Goal: Task Accomplishment & Management: Use online tool/utility

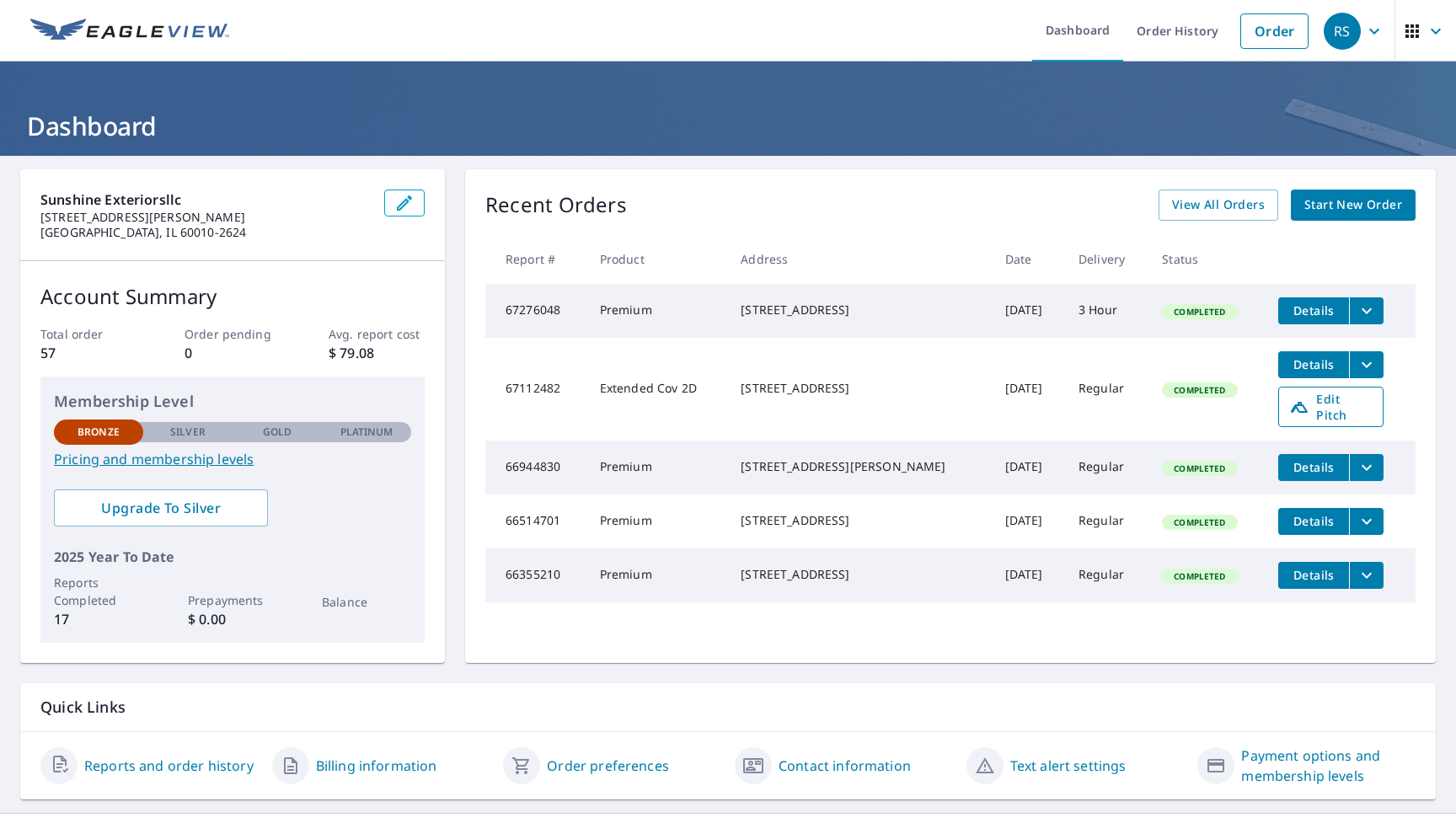
click at [1359, 407] on span "Edit Pitch" at bounding box center [1330, 406] width 83 height 32
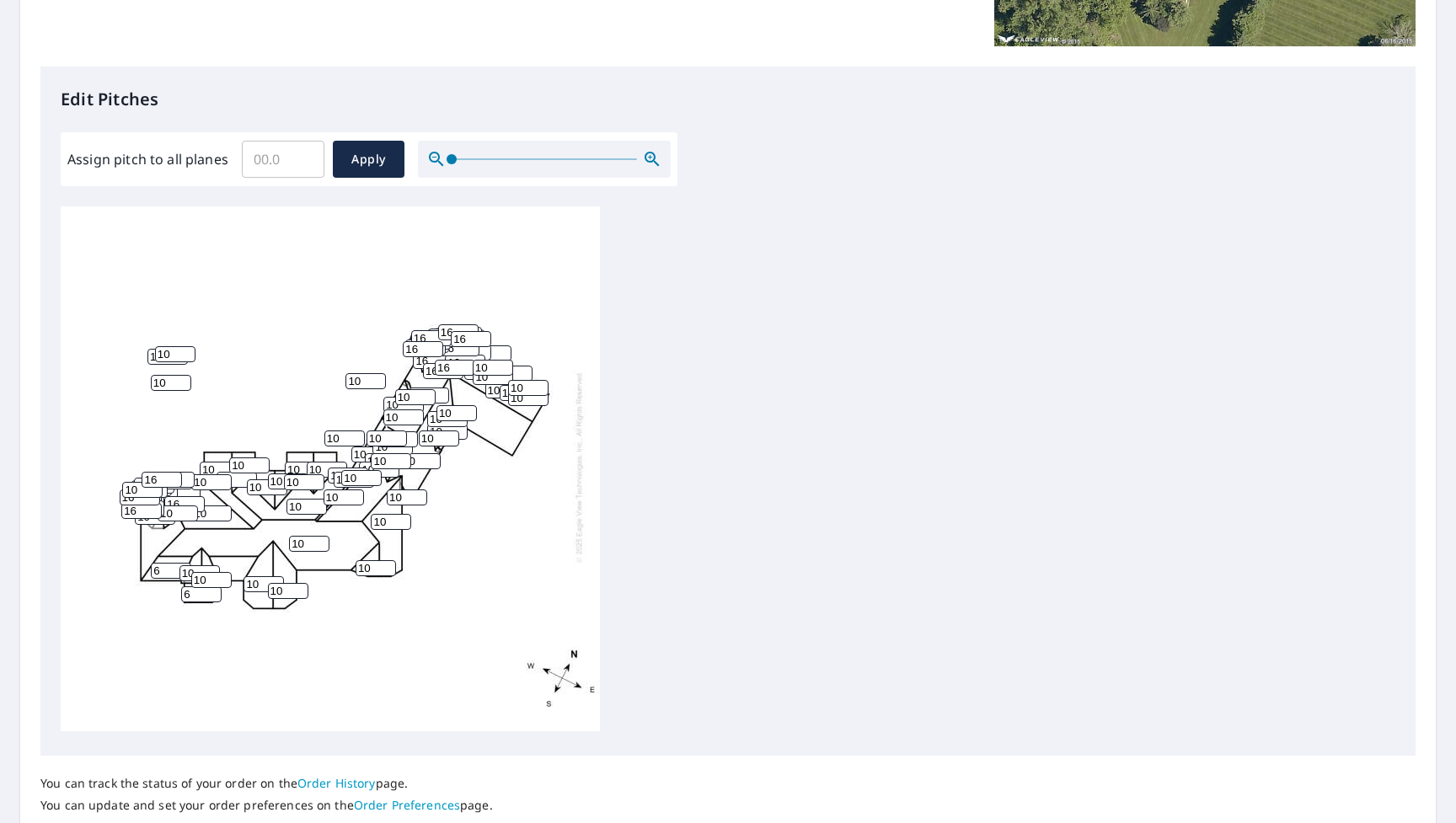
scroll to position [420, 0]
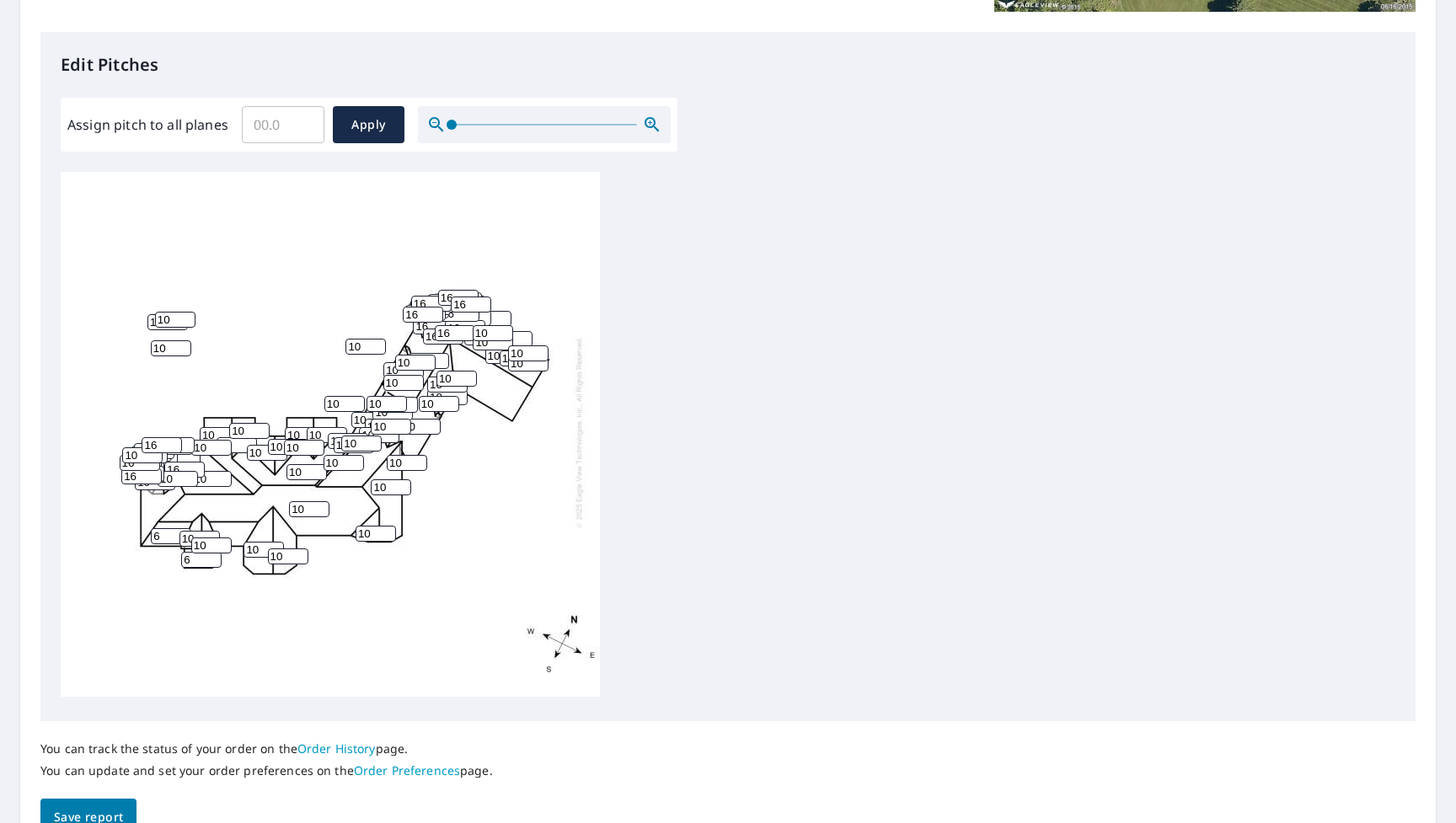
click at [645, 123] on icon "button" at bounding box center [652, 125] width 20 height 20
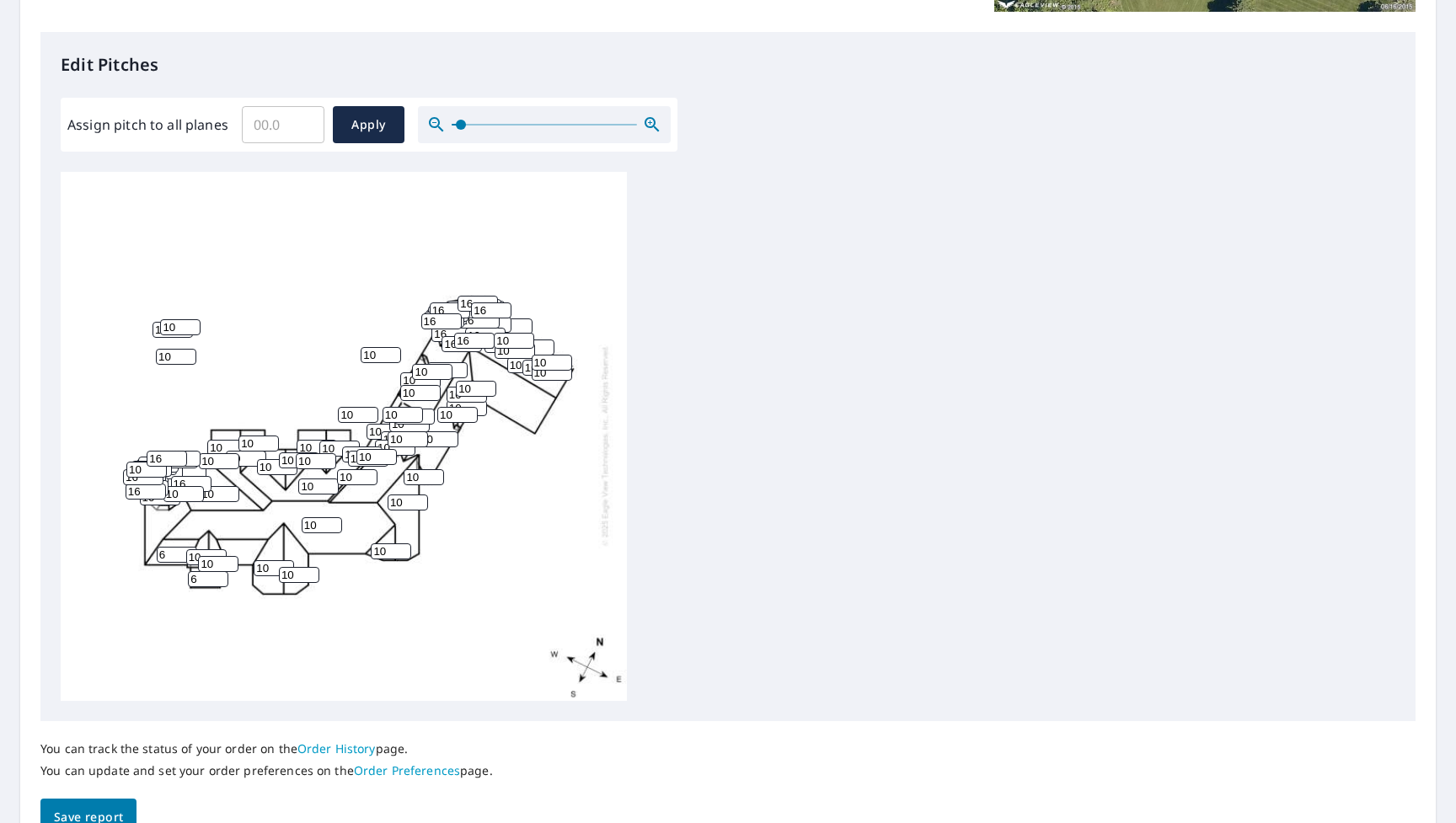
click at [645, 123] on icon "button" at bounding box center [652, 125] width 20 height 20
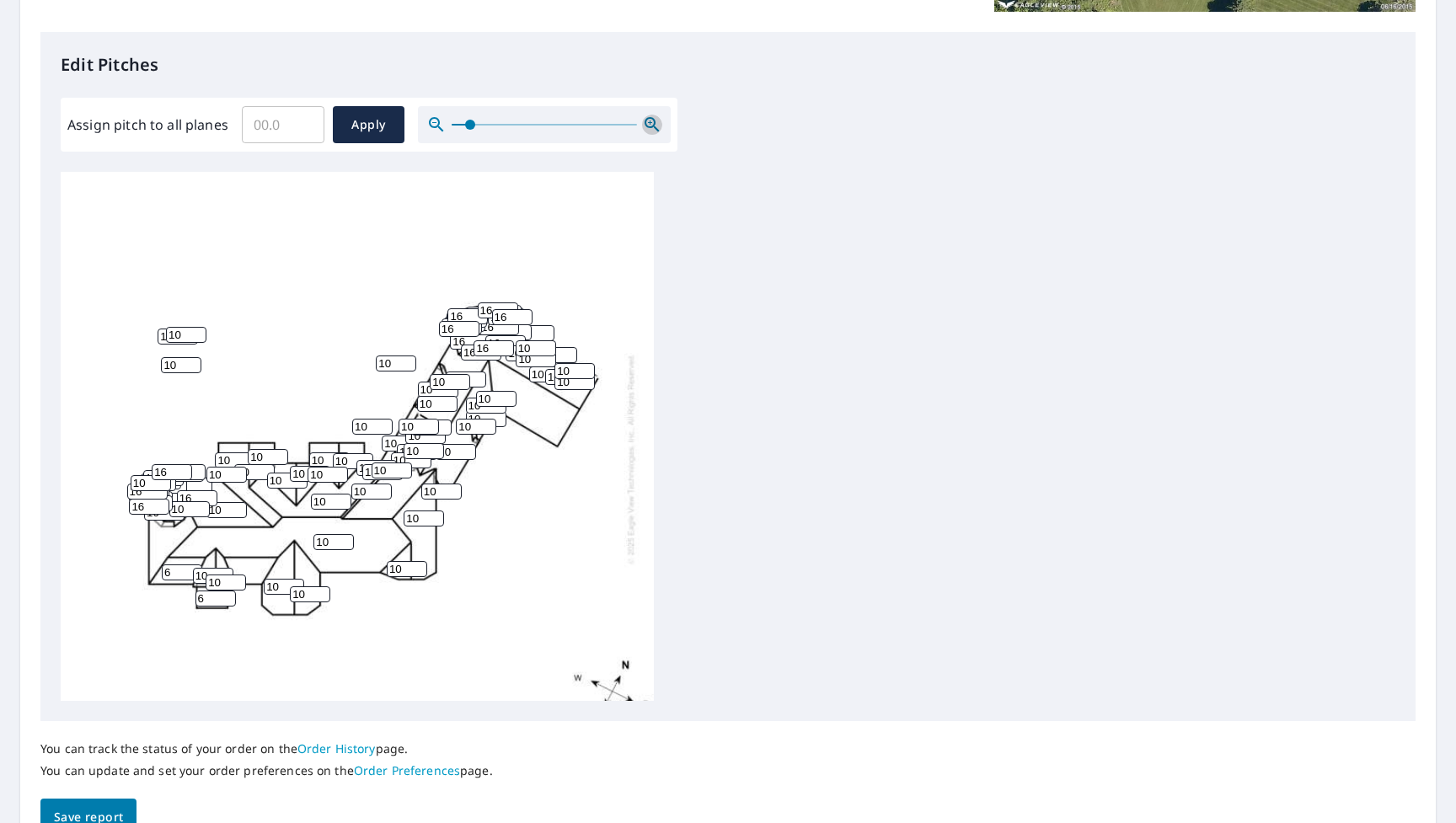
click at [645, 123] on icon "button" at bounding box center [652, 125] width 20 height 20
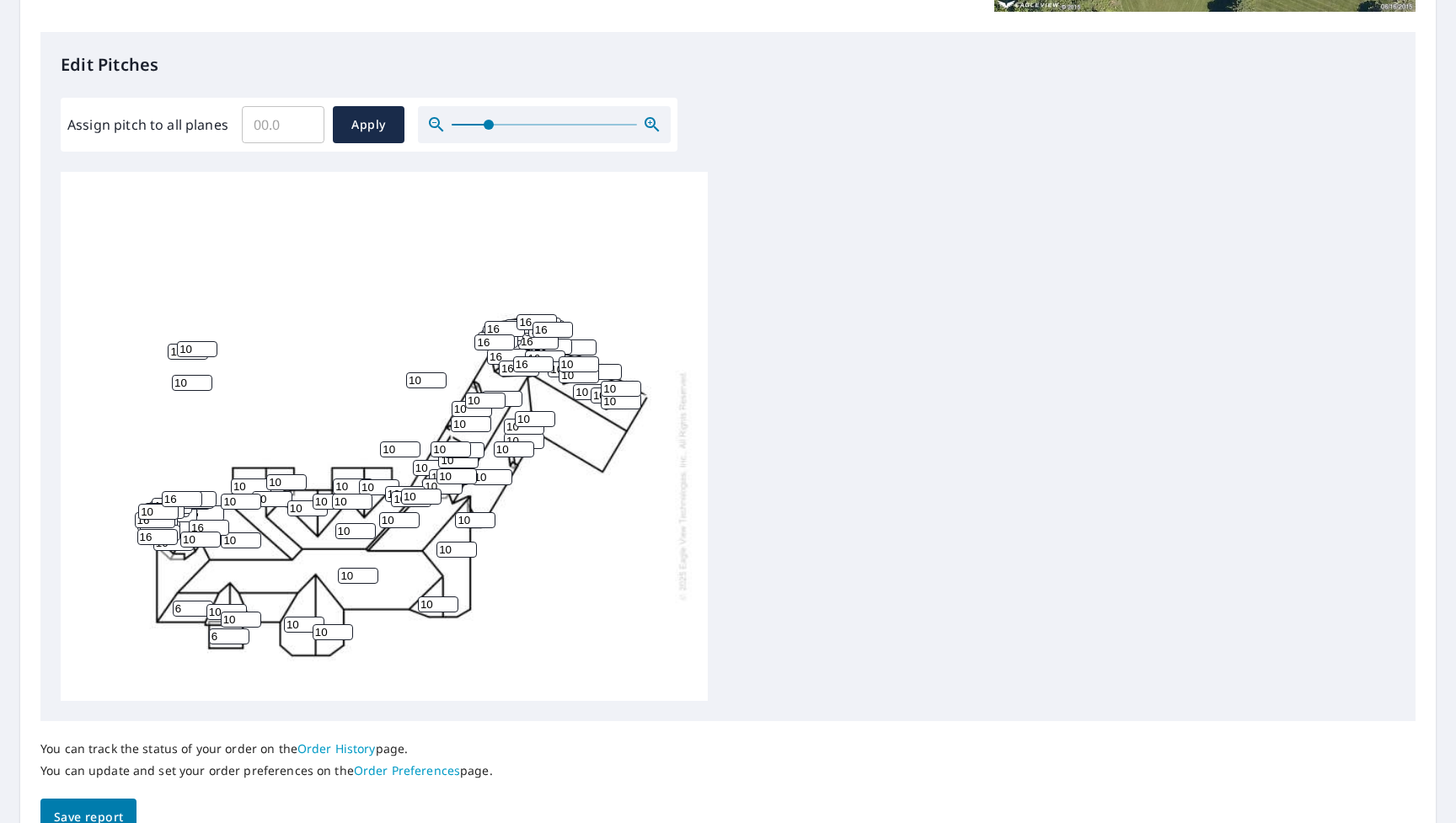
click at [645, 123] on icon "button" at bounding box center [652, 125] width 20 height 20
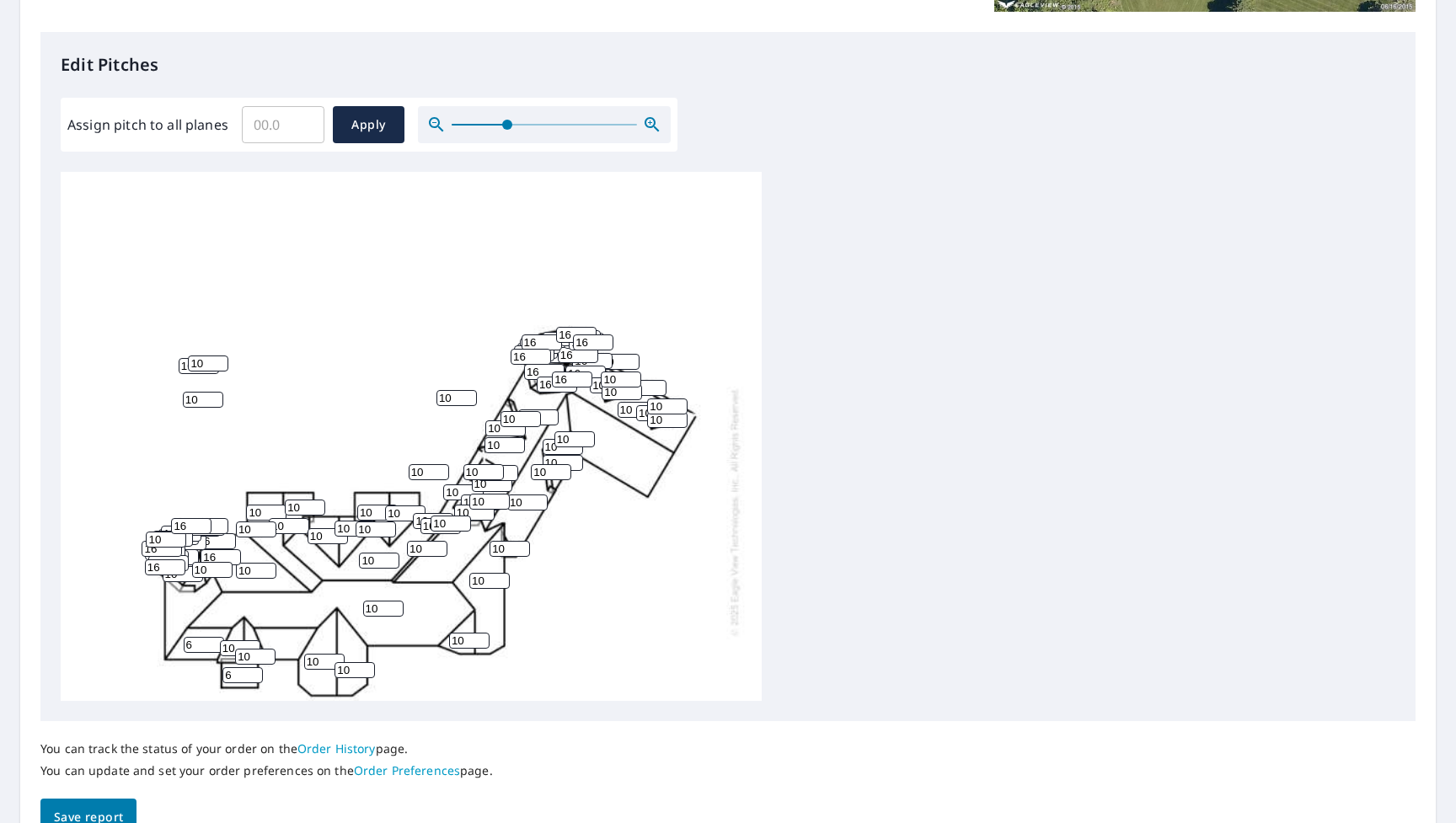
click at [645, 123] on icon "button" at bounding box center [652, 125] width 20 height 20
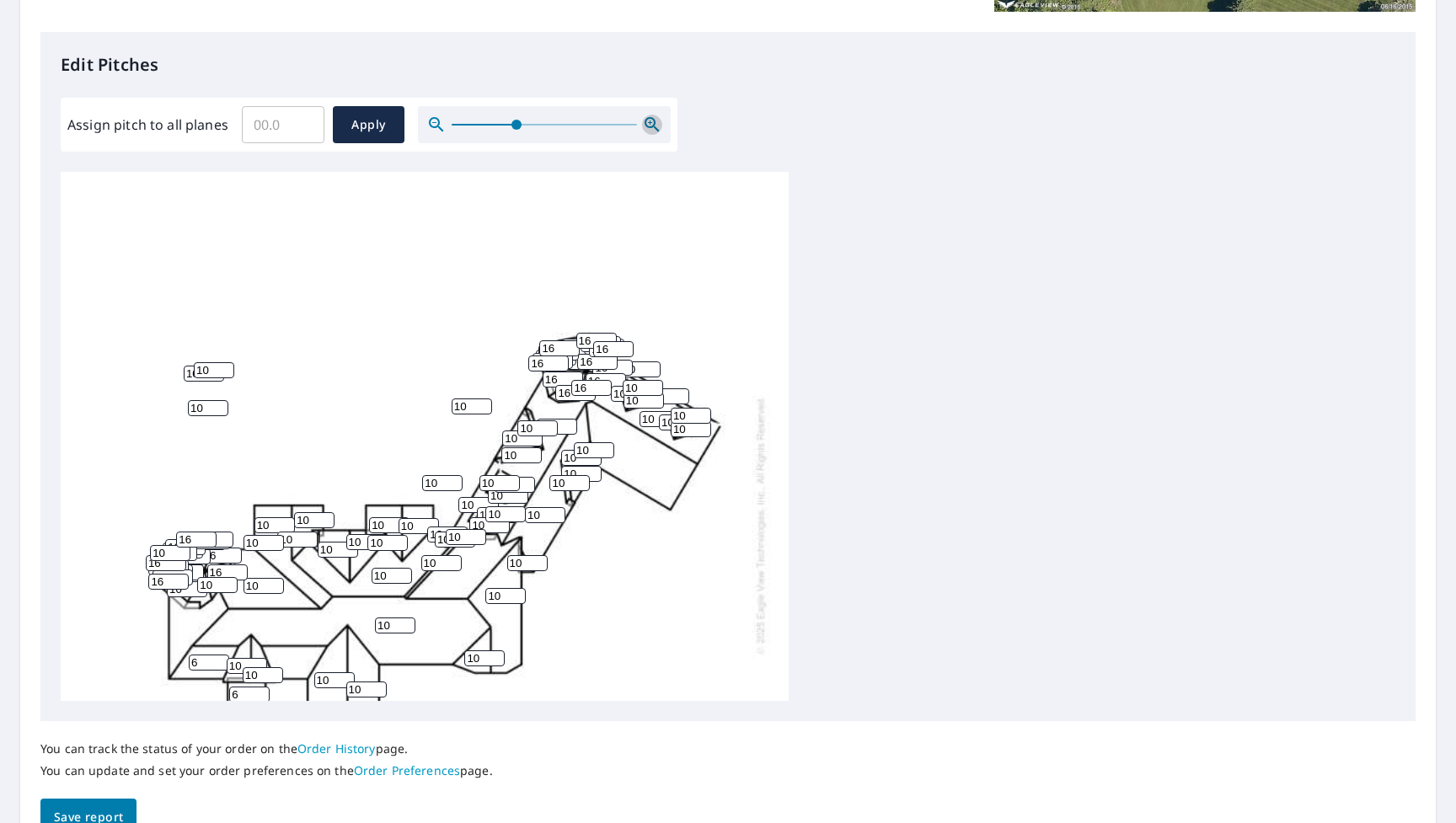
click at [645, 123] on icon "button" at bounding box center [652, 125] width 20 height 20
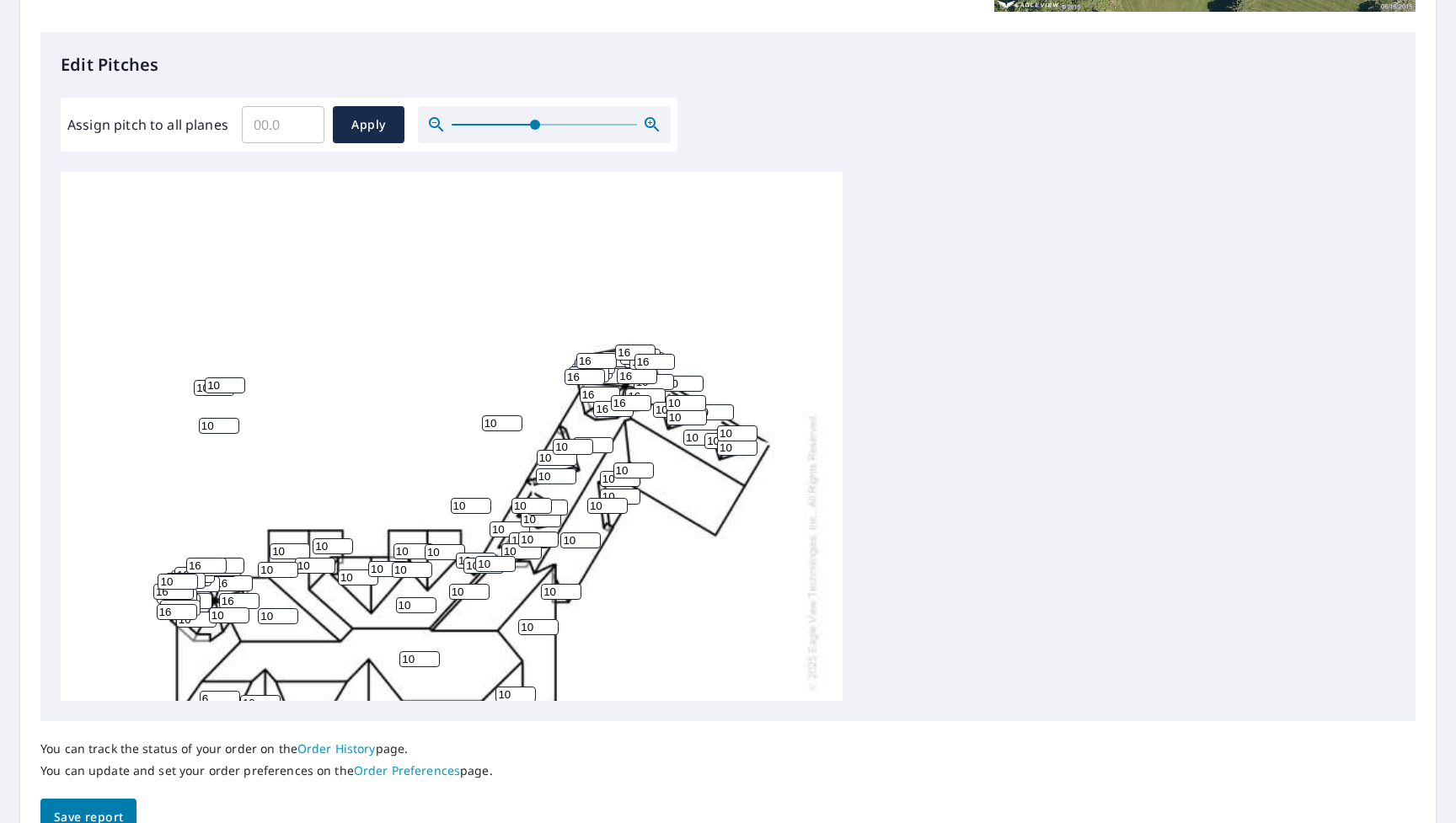
click at [645, 123] on icon "button" at bounding box center [652, 125] width 20 height 20
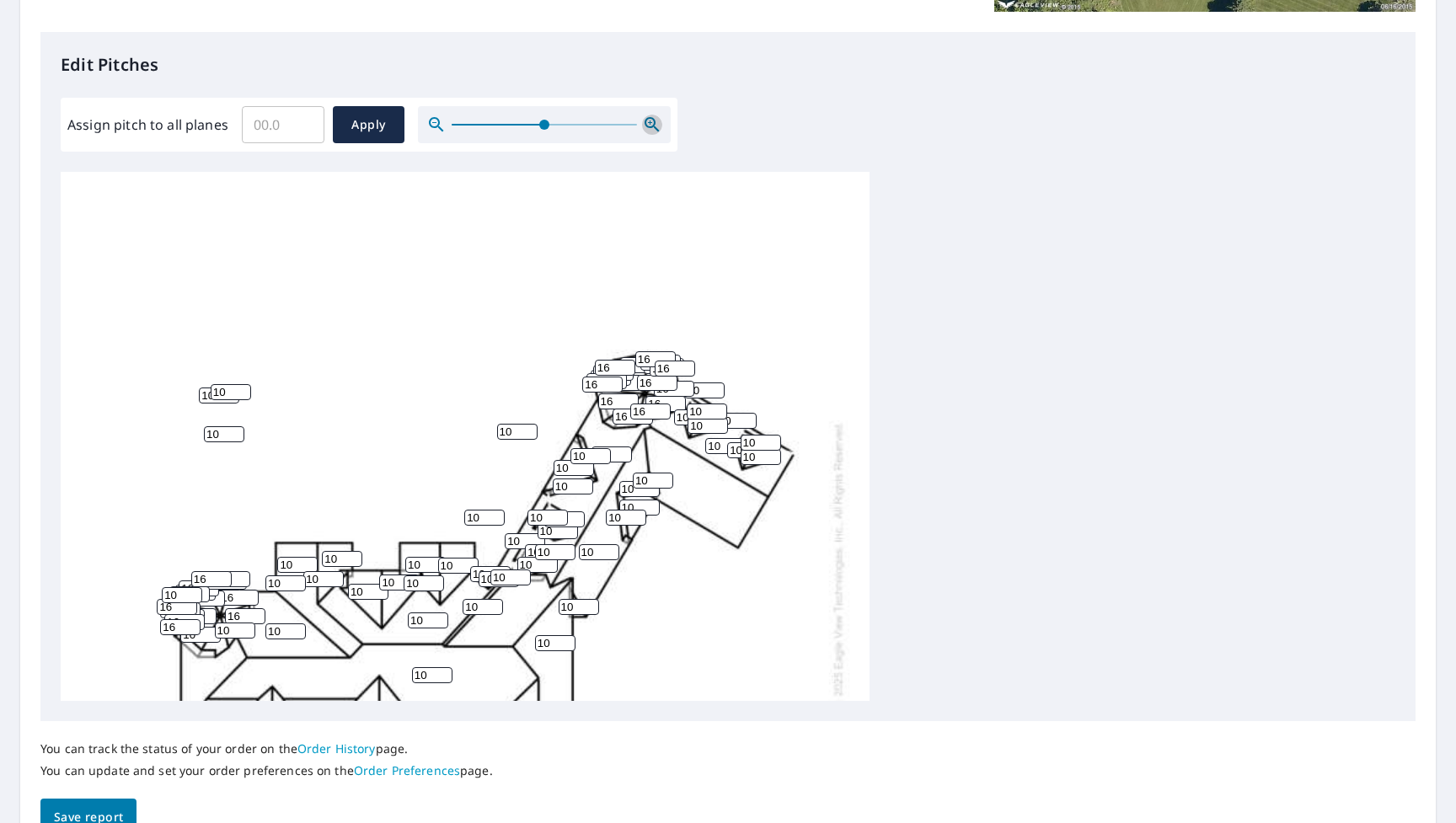
click at [645, 123] on icon "button" at bounding box center [652, 125] width 20 height 20
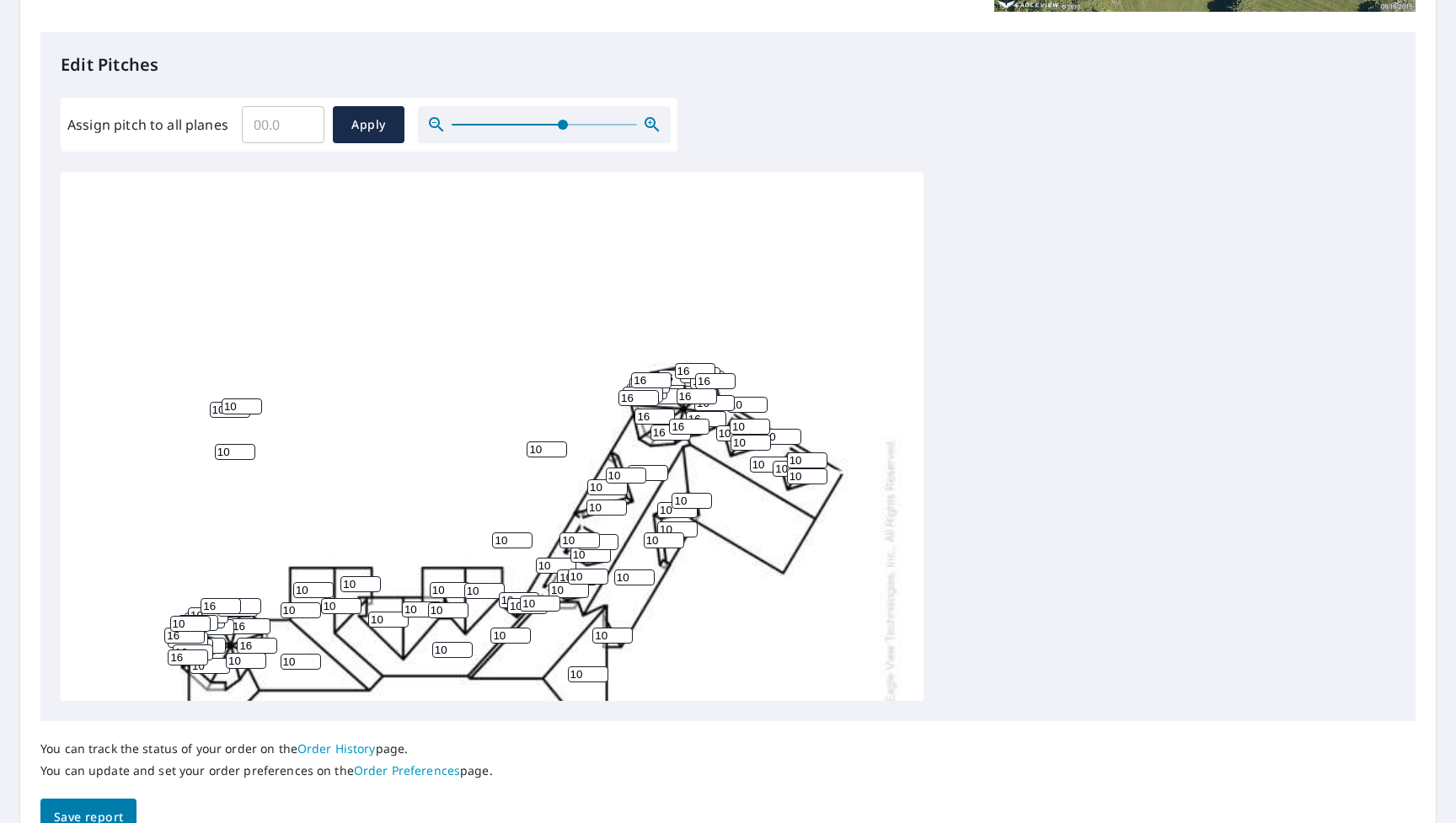
click at [645, 123] on icon "button" at bounding box center [652, 125] width 20 height 20
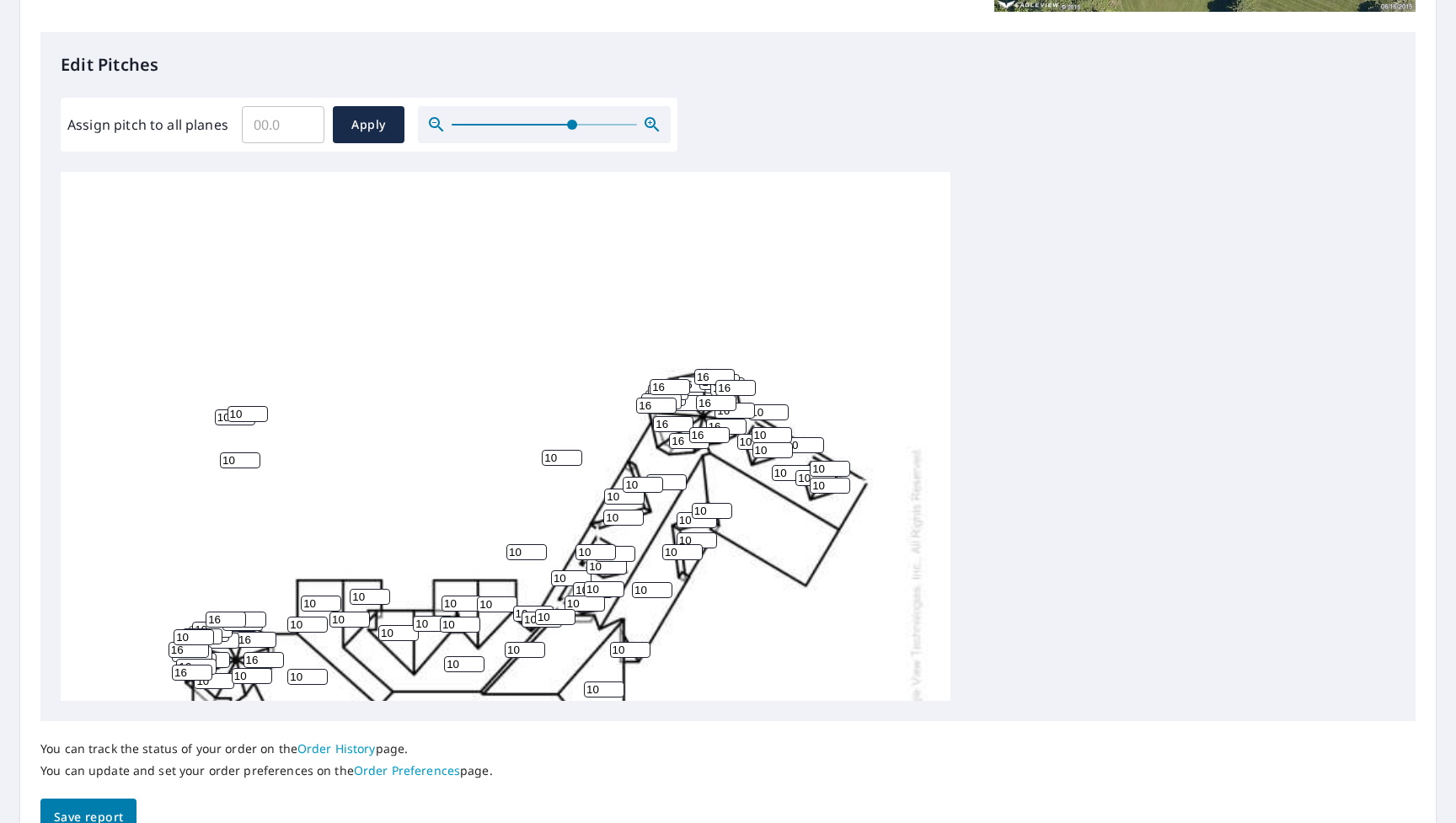
click at [645, 123] on icon "button" at bounding box center [652, 125] width 20 height 20
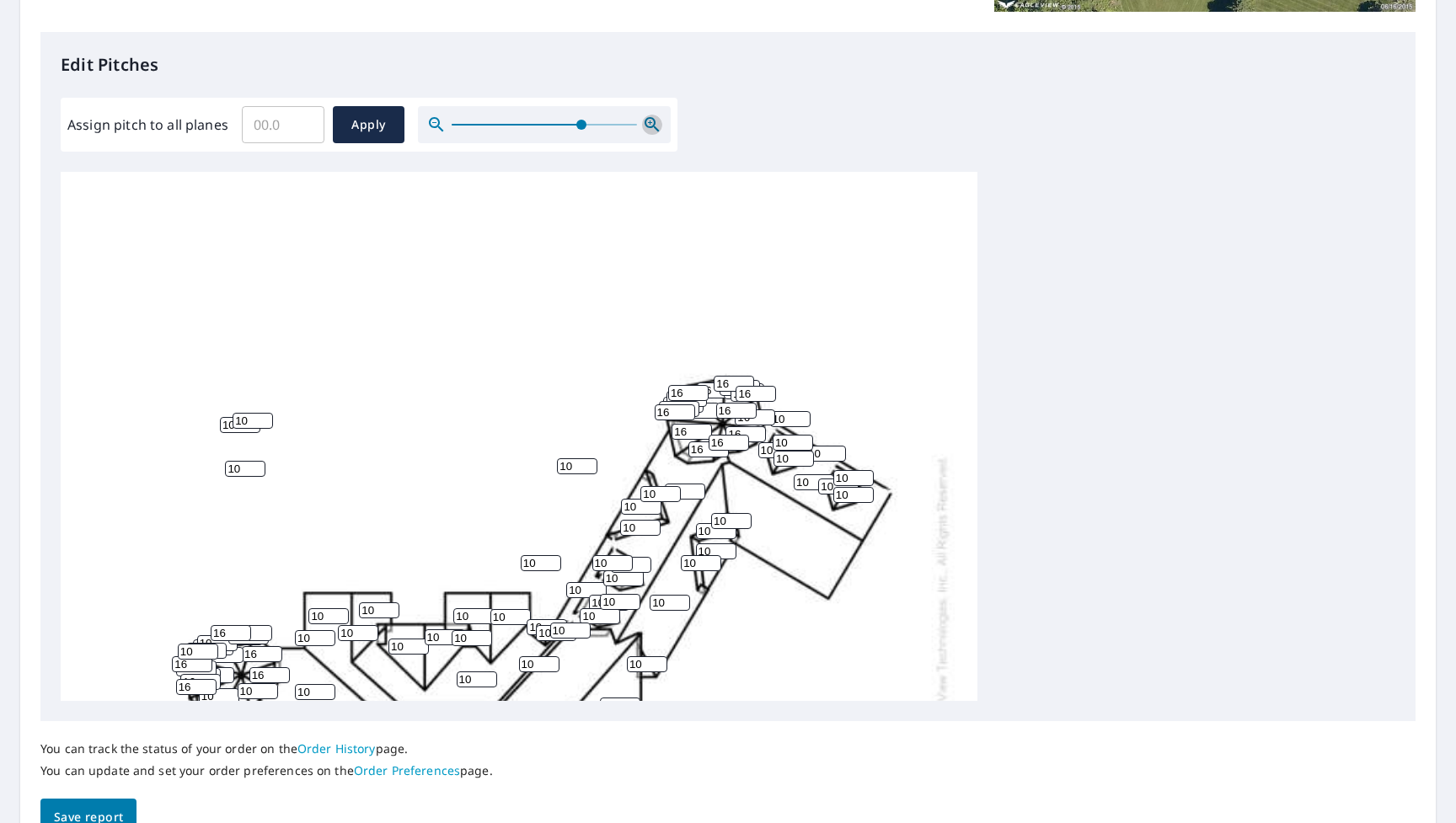
click at [645, 123] on icon "button" at bounding box center [652, 125] width 20 height 20
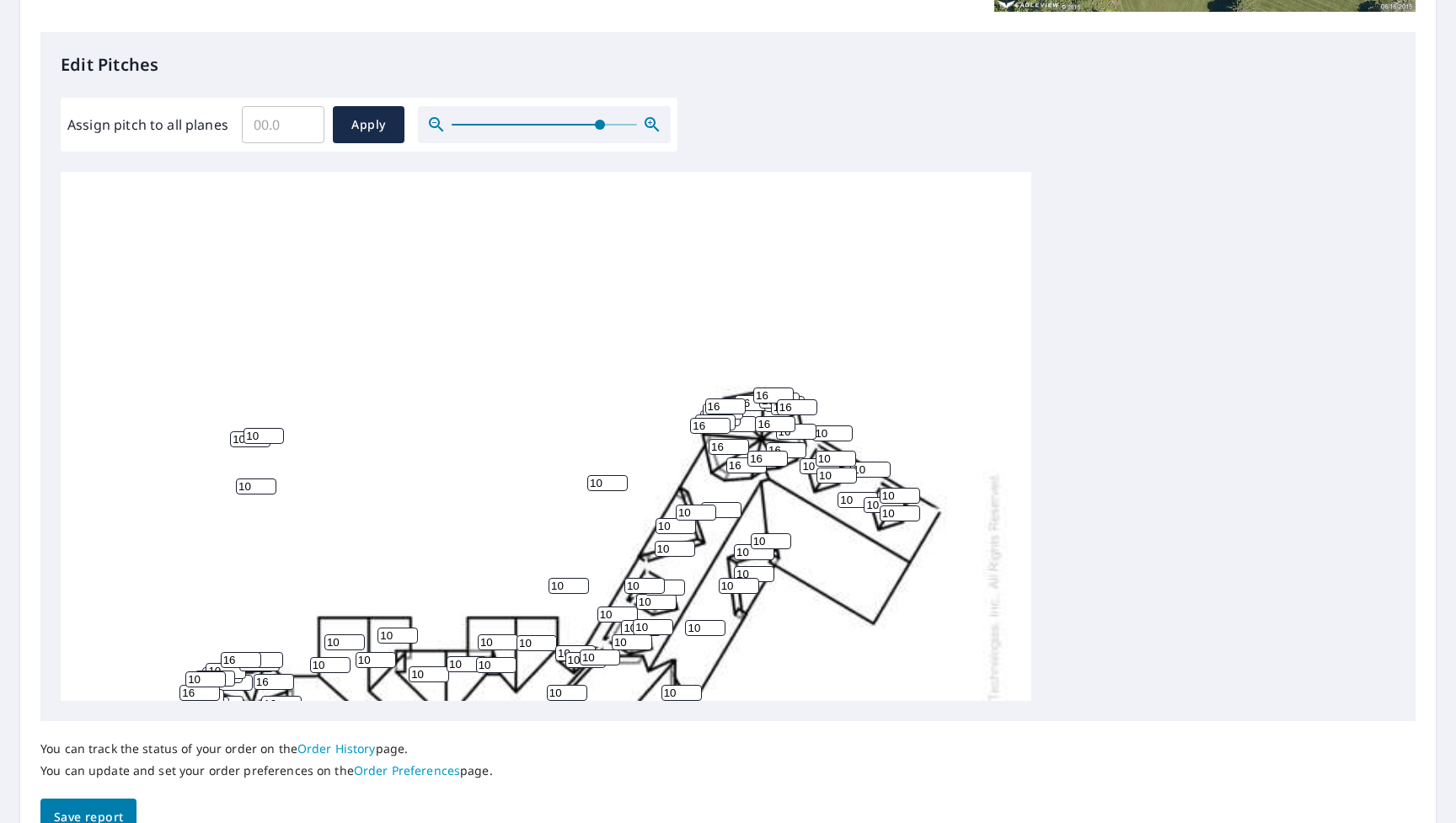
click at [645, 123] on icon "button" at bounding box center [652, 125] width 20 height 20
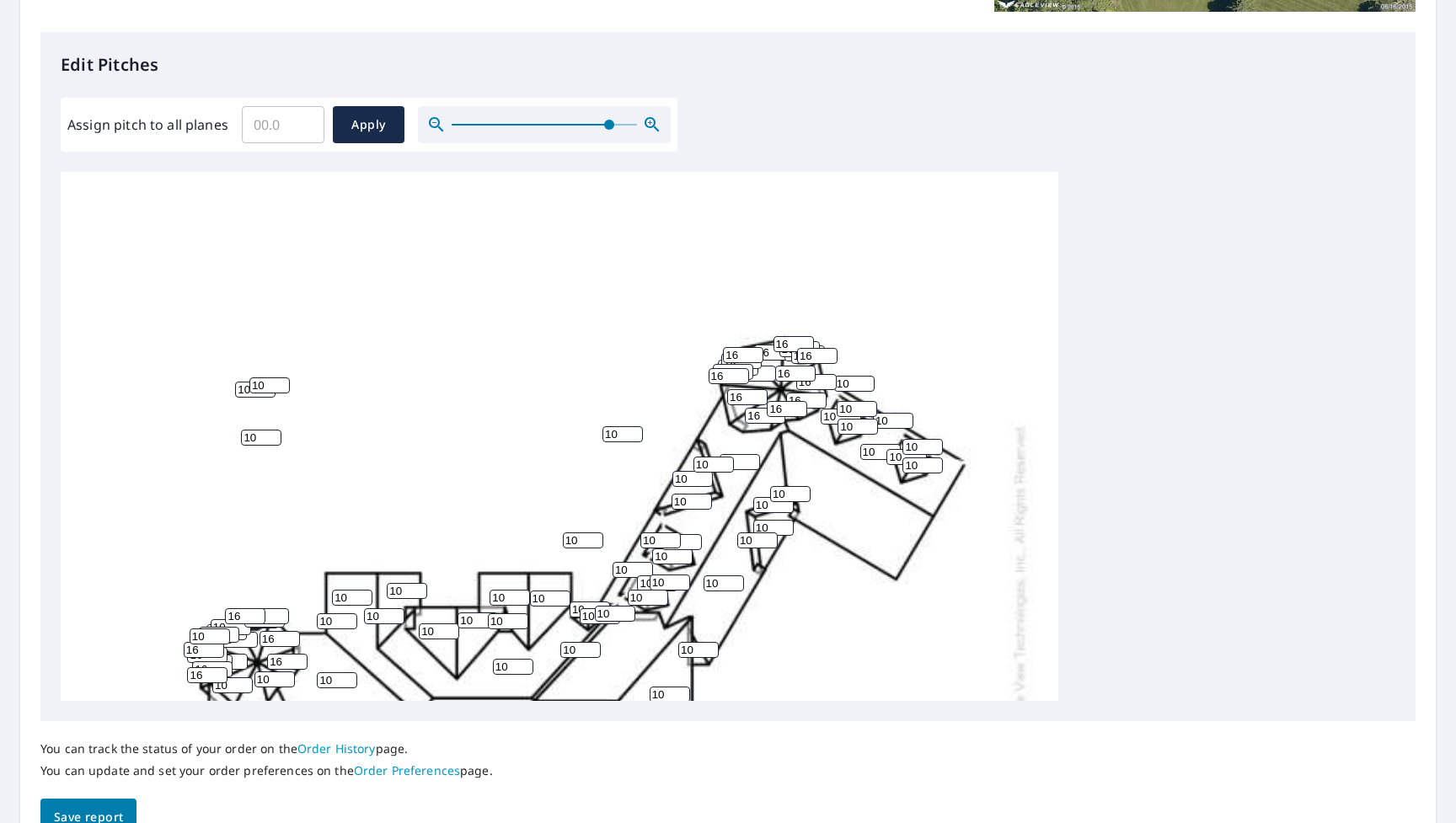
scroll to position [61, 0]
click at [652, 125] on icon "button" at bounding box center [652, 125] width 15 height 15
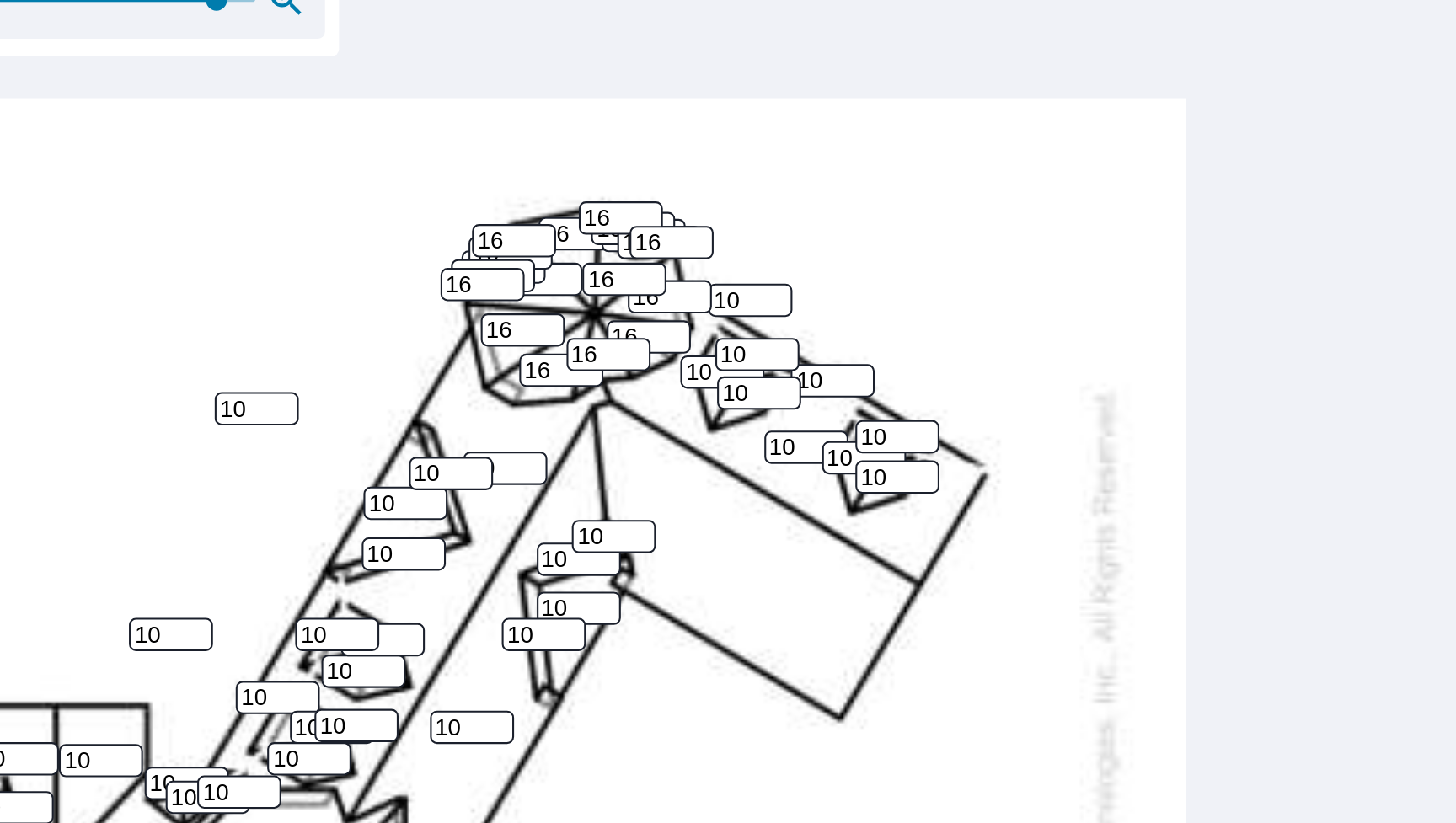
scroll to position [195, 0]
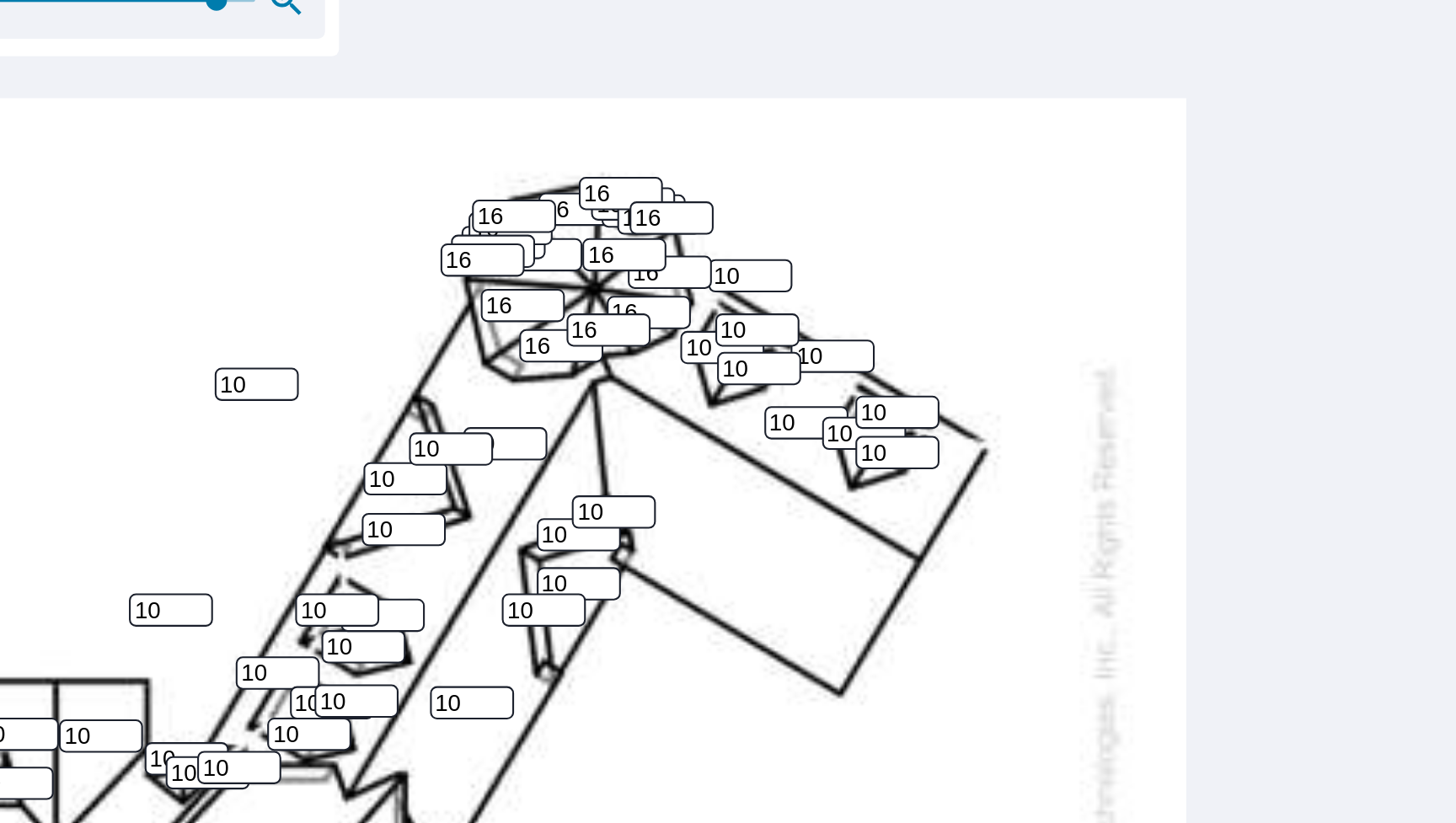
type input "9"
click at [799, 215] on input "9" at bounding box center [819, 222] width 40 height 16
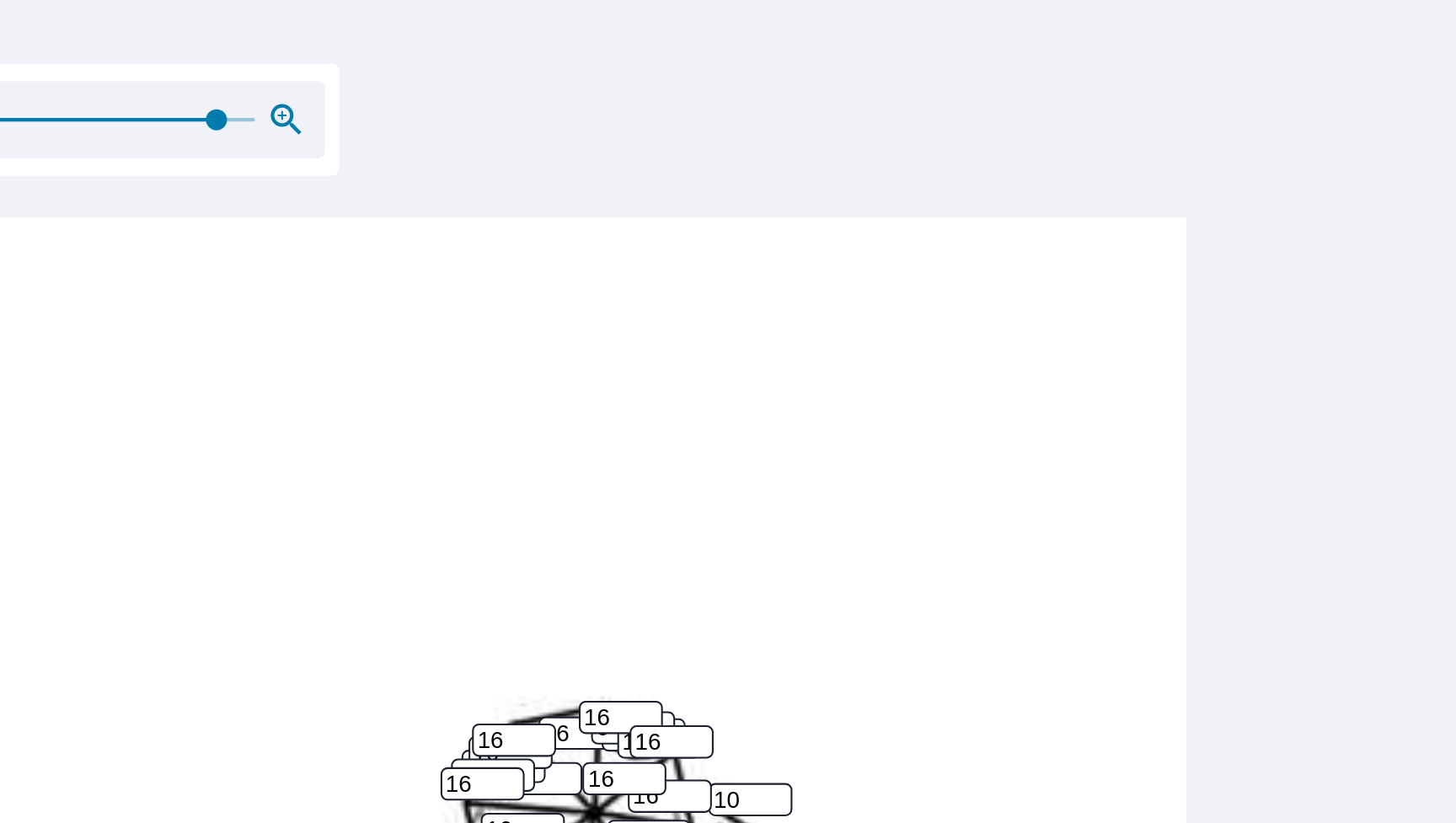
scroll to position [309, 0]
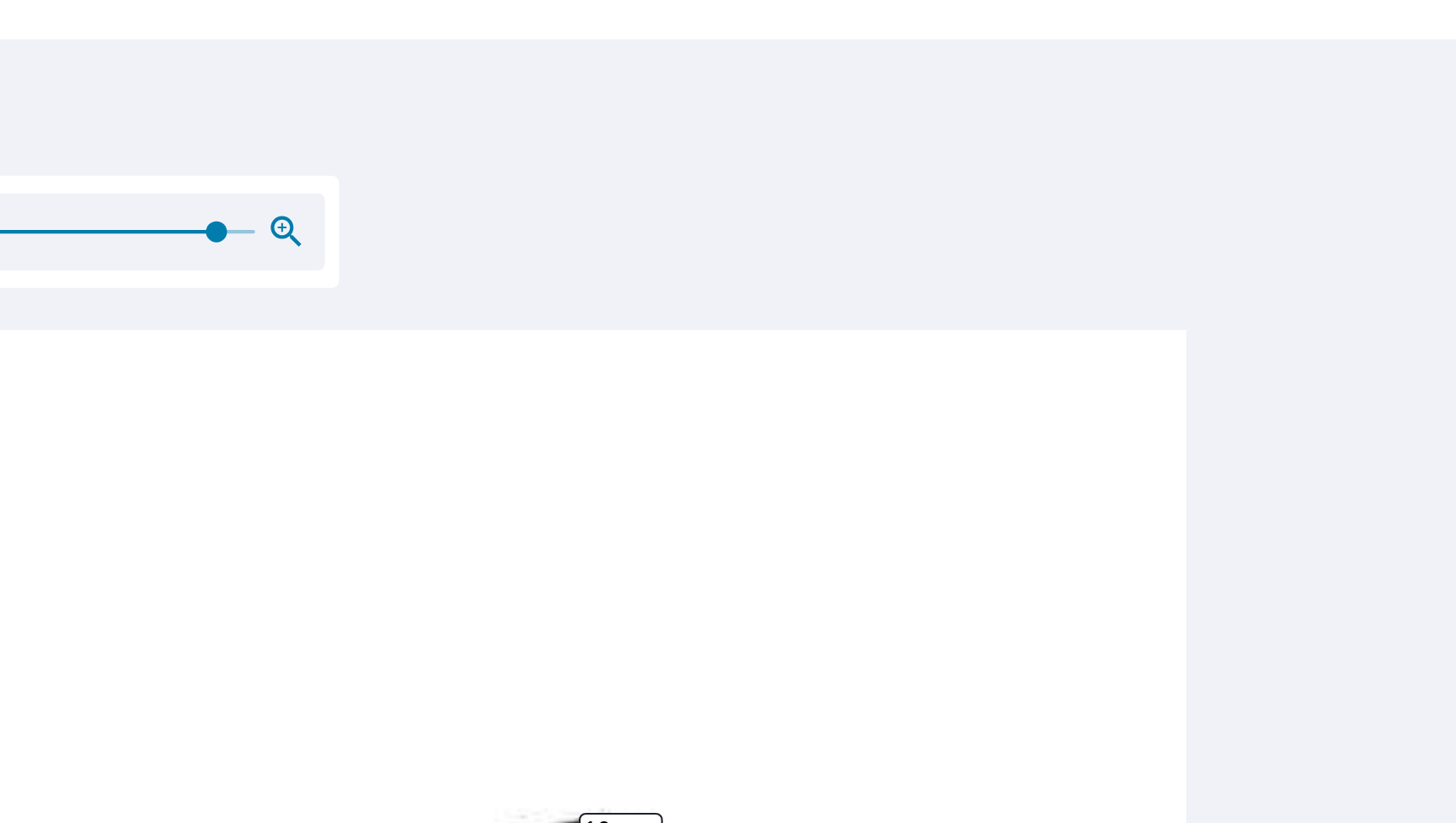
click at [642, 226] on icon "button" at bounding box center [652, 236] width 20 height 20
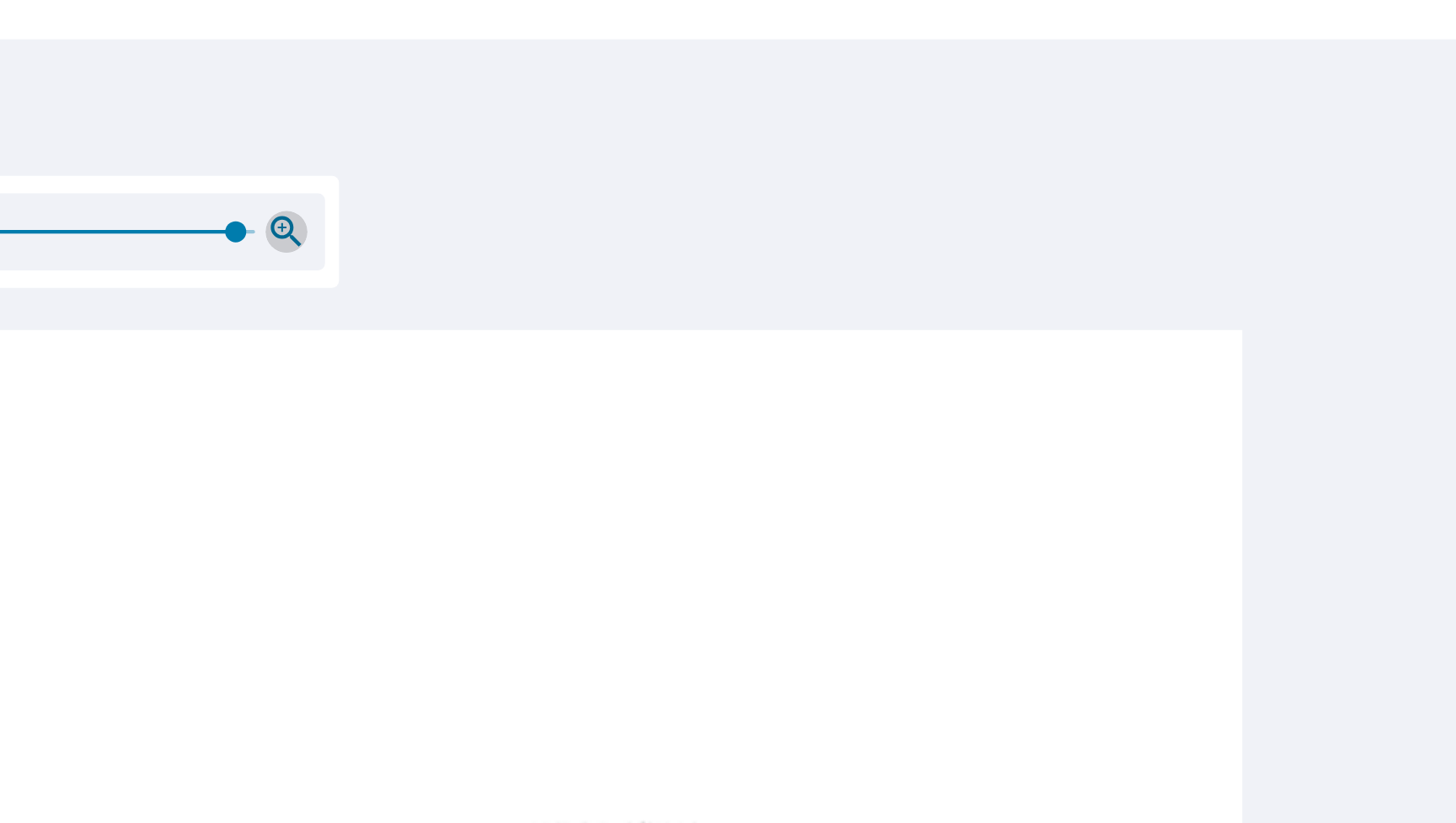
click at [642, 226] on icon "button" at bounding box center [652, 236] width 20 height 20
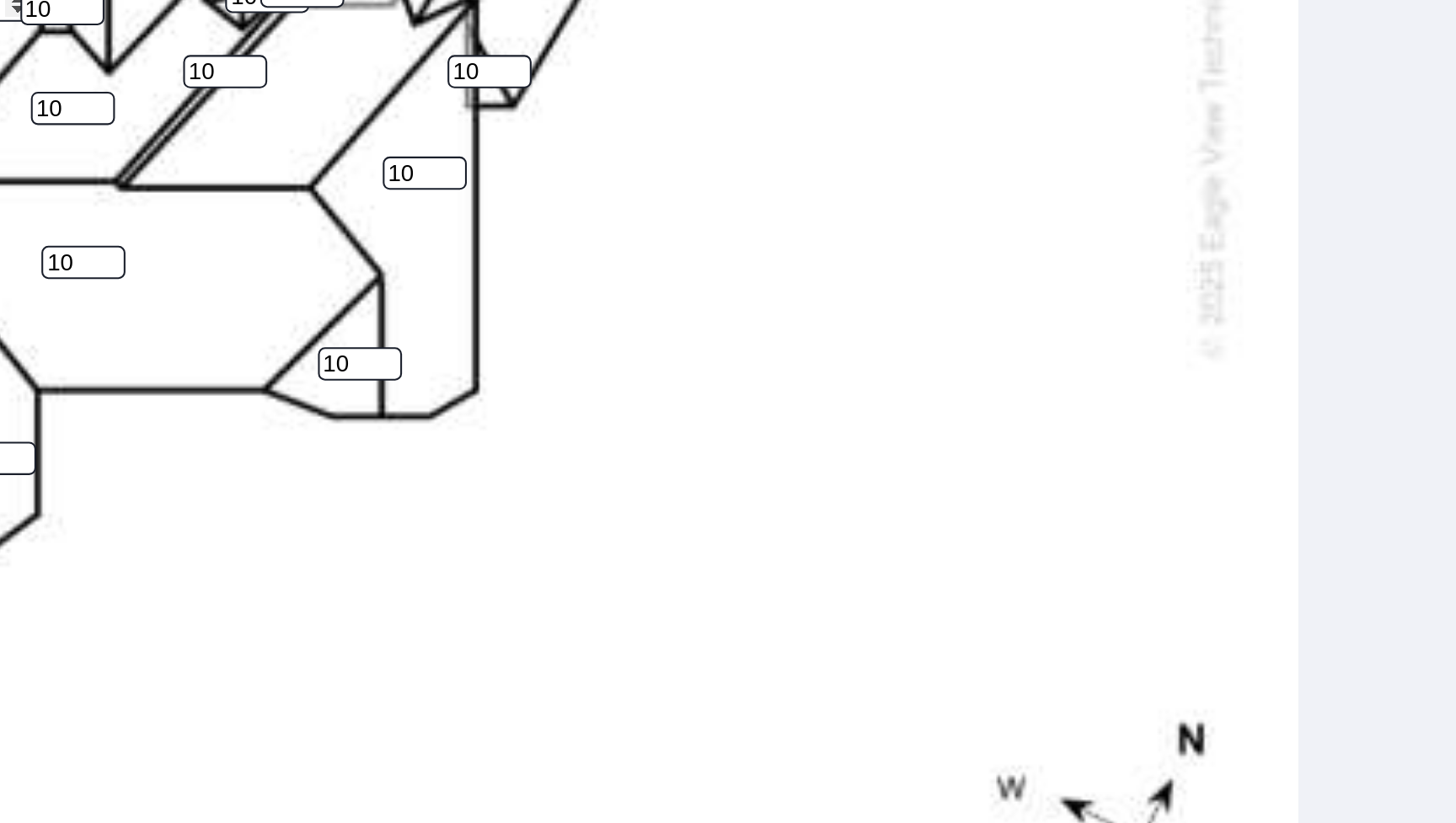
scroll to position [510, 0]
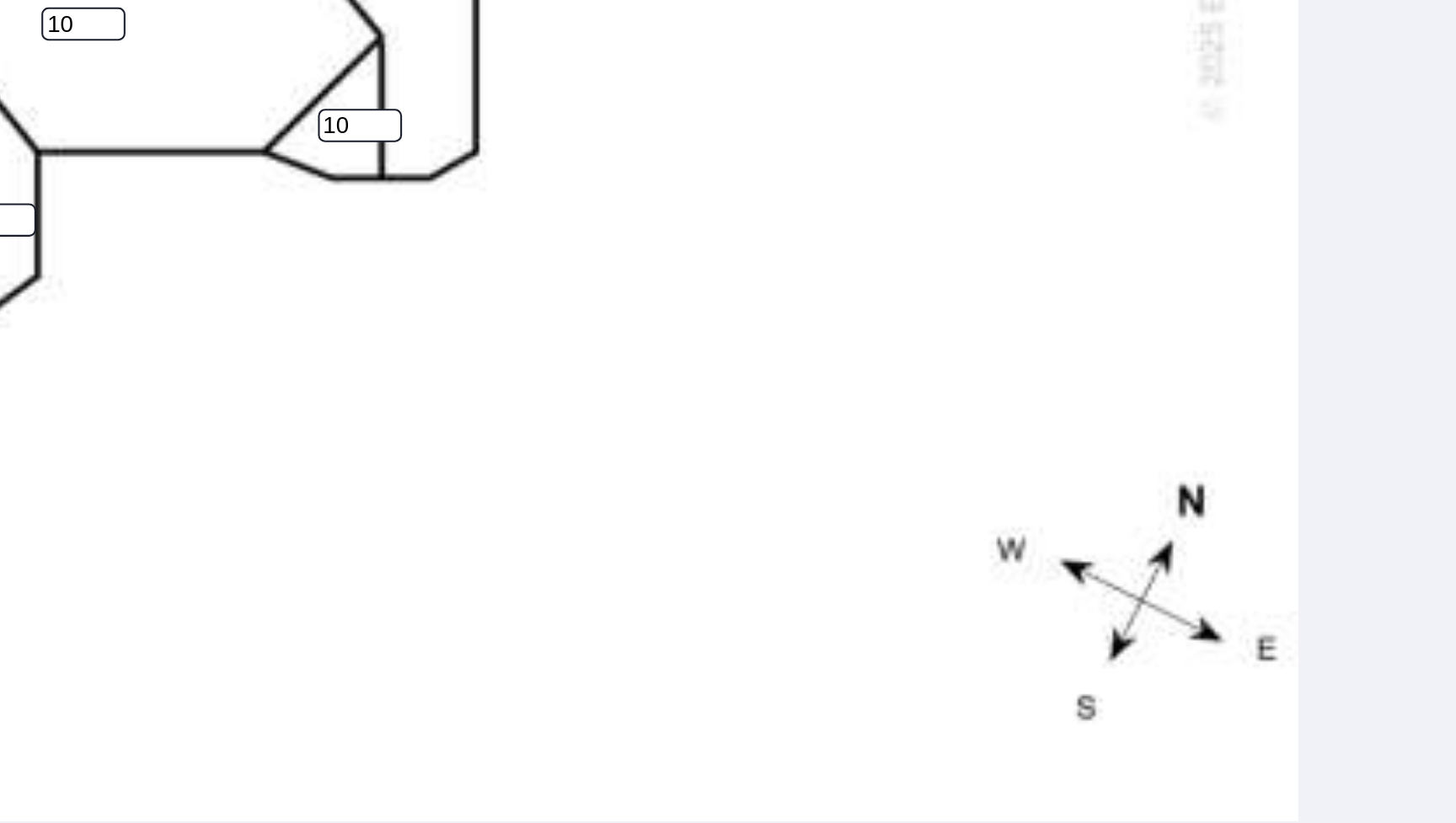
drag, startPoint x: 325, startPoint y: 196, endPoint x: 338, endPoint y: 277, distance: 82.0
click at [338, 277] on div "10 10 10 10 10 10 10 10 10 10 10 10 10 6 10 10 10 10 10 6 10 10 10 10 10 10 10 …" at bounding box center [599, 79] width 1078 height 1058
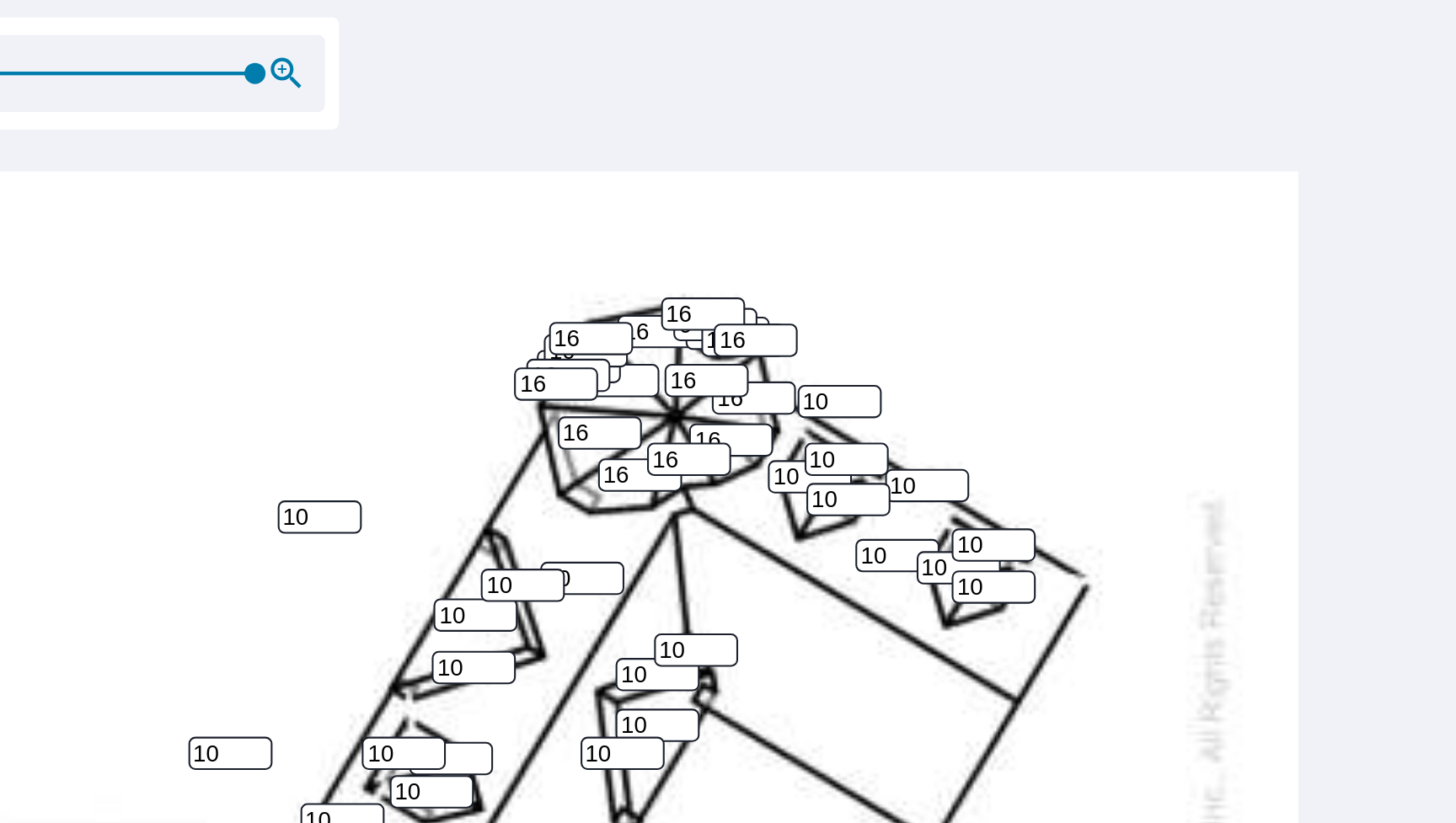
scroll to position [174, 0]
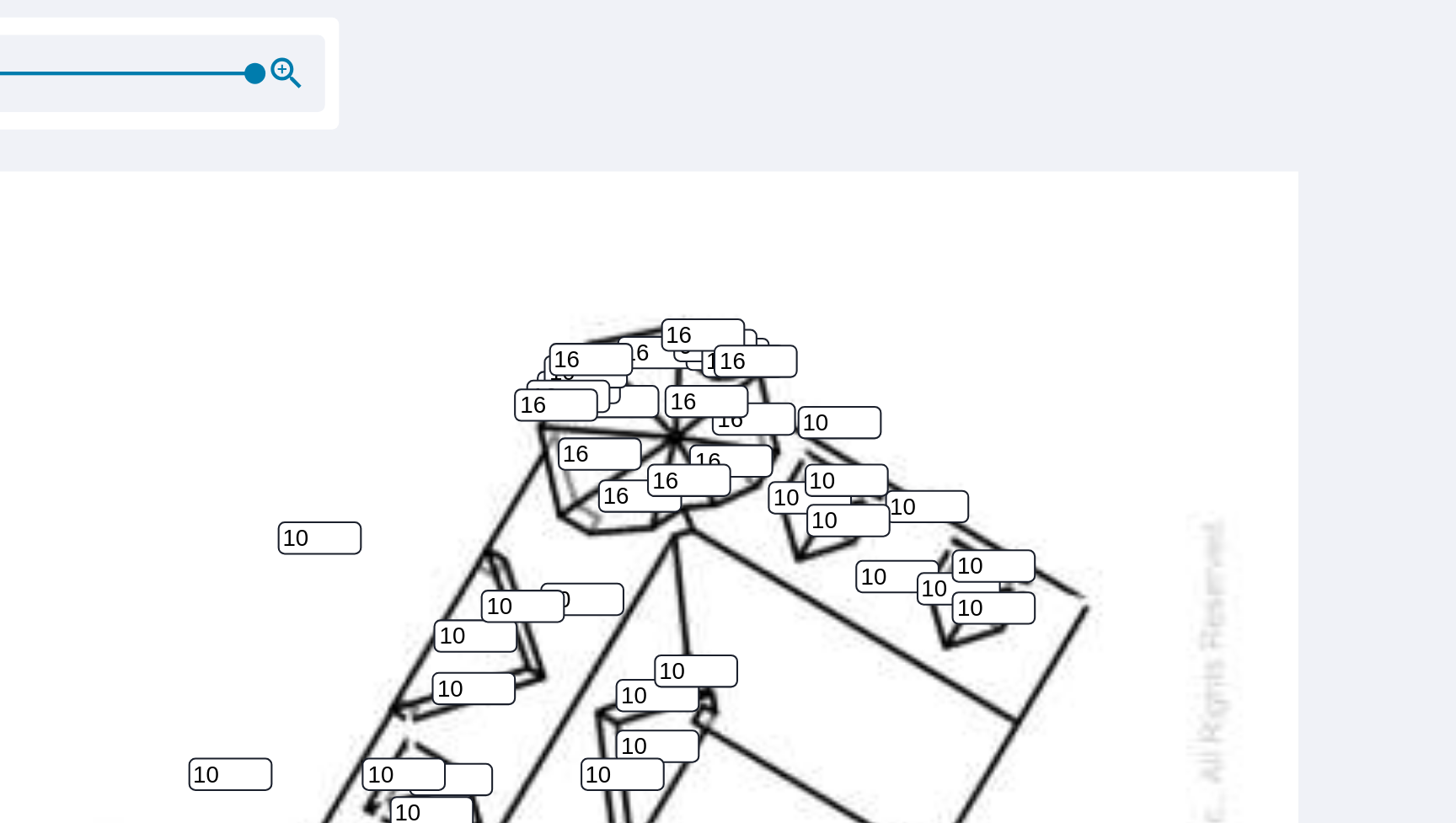
click at [802, 238] on input "16" at bounding box center [822, 238] width 40 height 16
type input "18"
click at [825, 232] on input "16" at bounding box center [846, 231] width 40 height 16
type input "18"
click at [846, 222] on input "16" at bounding box center [866, 222] width 40 height 16
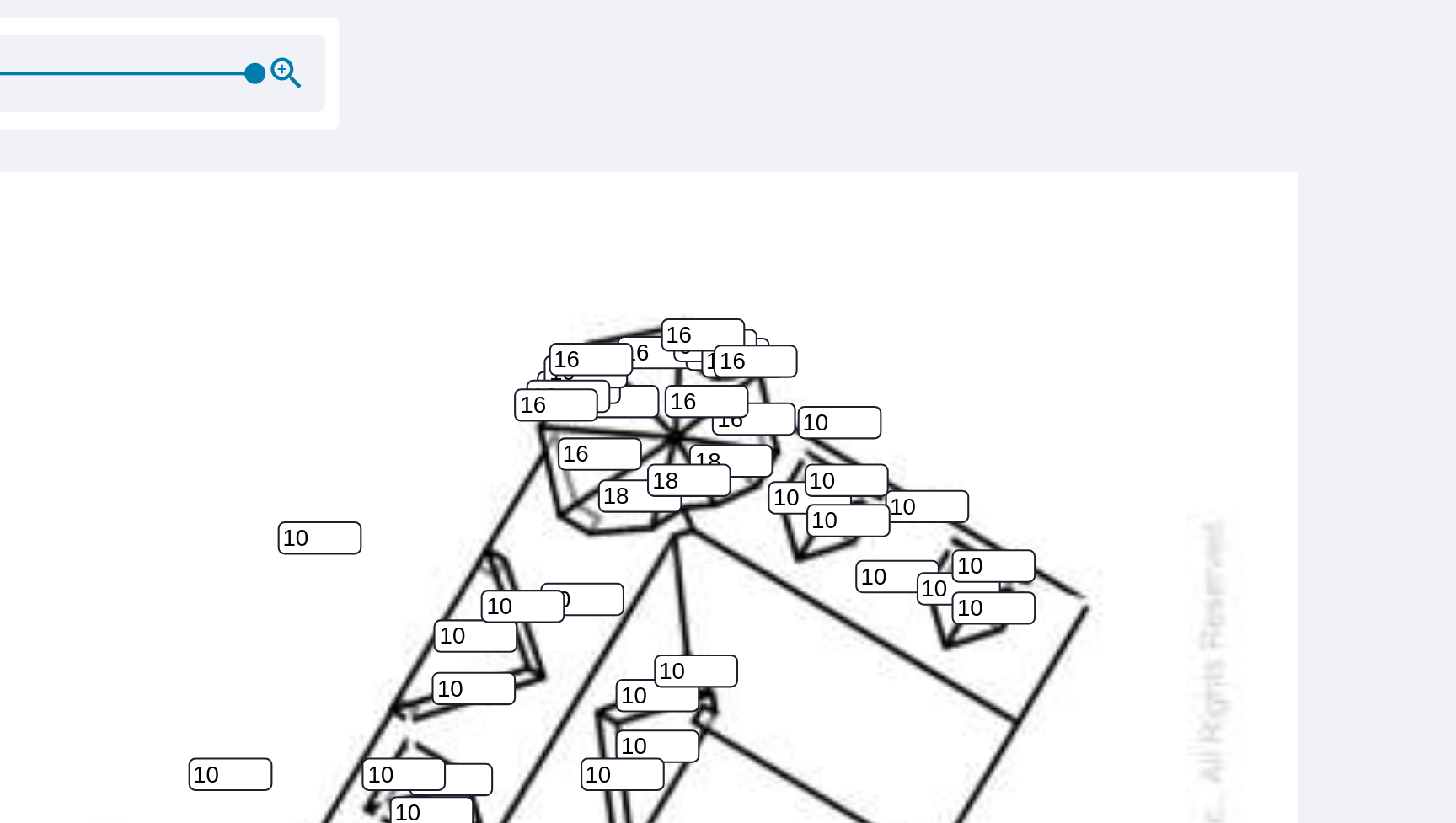
type input "18"
click at [857, 203] on input "16" at bounding box center [877, 201] width 40 height 16
type input "18"
click at [834, 196] on input "16" at bounding box center [854, 192] width 40 height 16
type input "18"
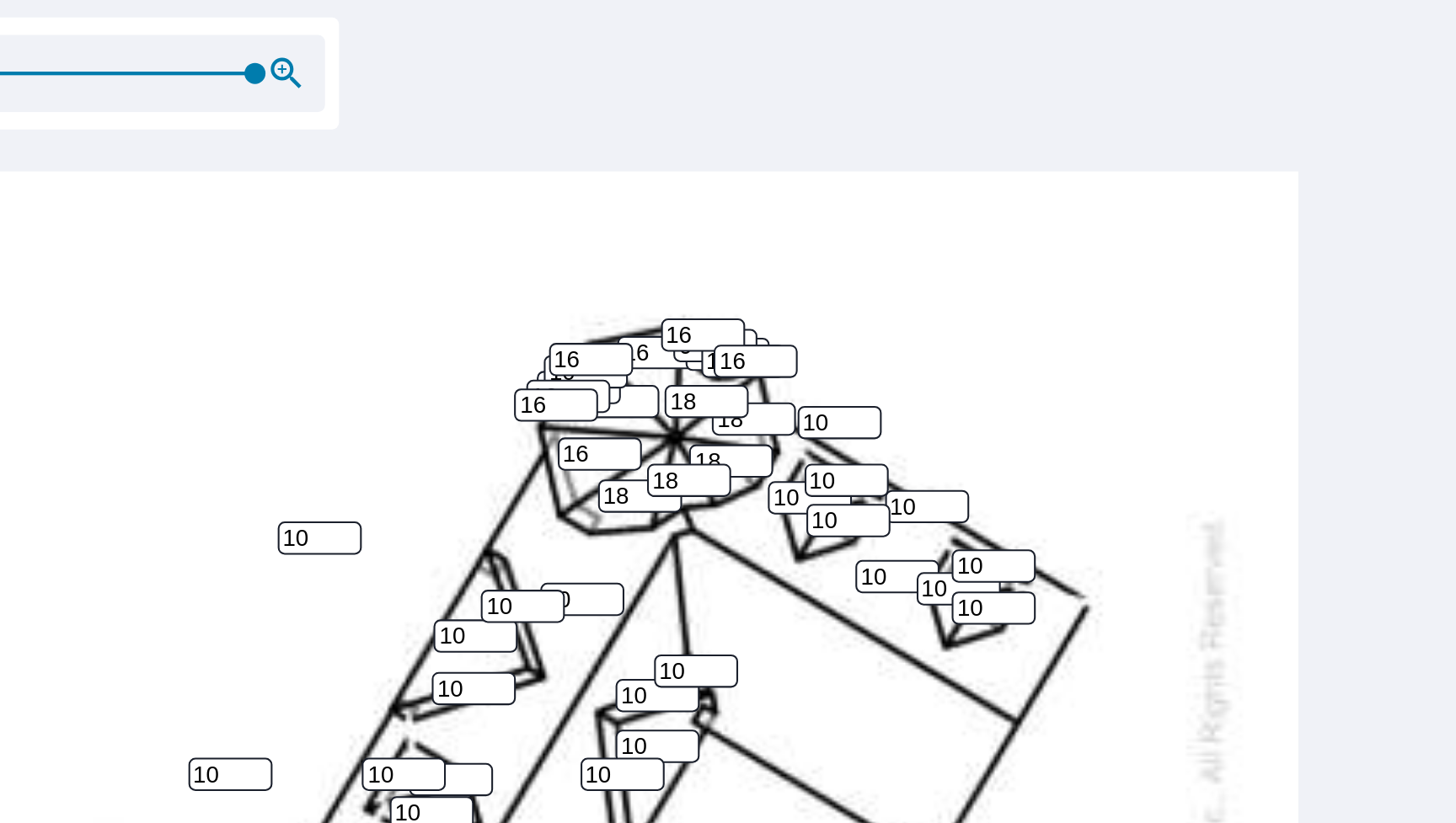
click at [857, 173] on input "16" at bounding box center [878, 173] width 40 height 16
type input "16"
click at [857, 200] on input "18" at bounding box center [877, 201] width 40 height 16
type input "16"
click at [834, 195] on input "18" at bounding box center [854, 192] width 40 height 16
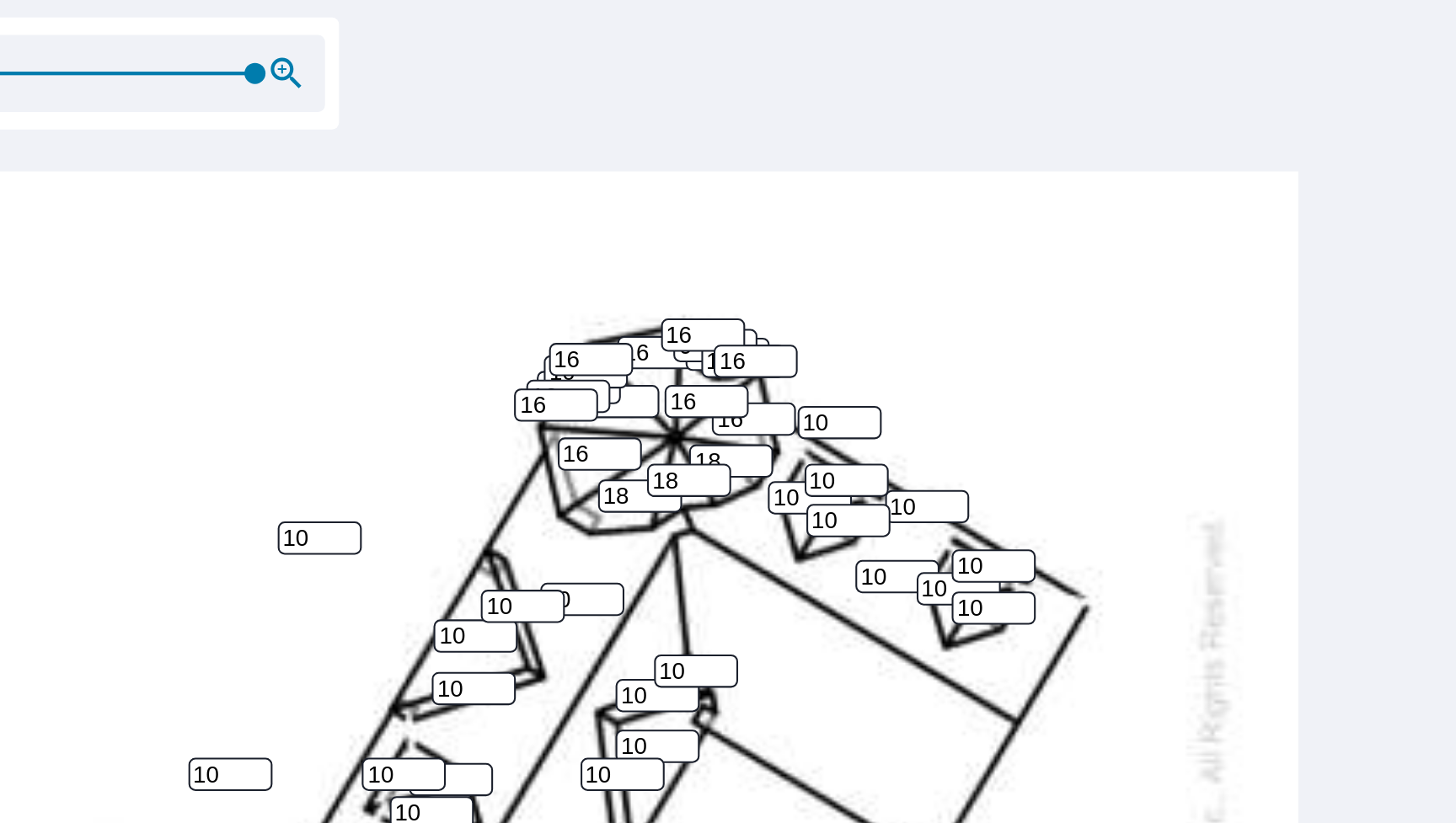
type input "16"
click at [846, 219] on input "18" at bounding box center [866, 222] width 40 height 16
type input "16"
click at [825, 229] on input "18" at bounding box center [846, 231] width 40 height 16
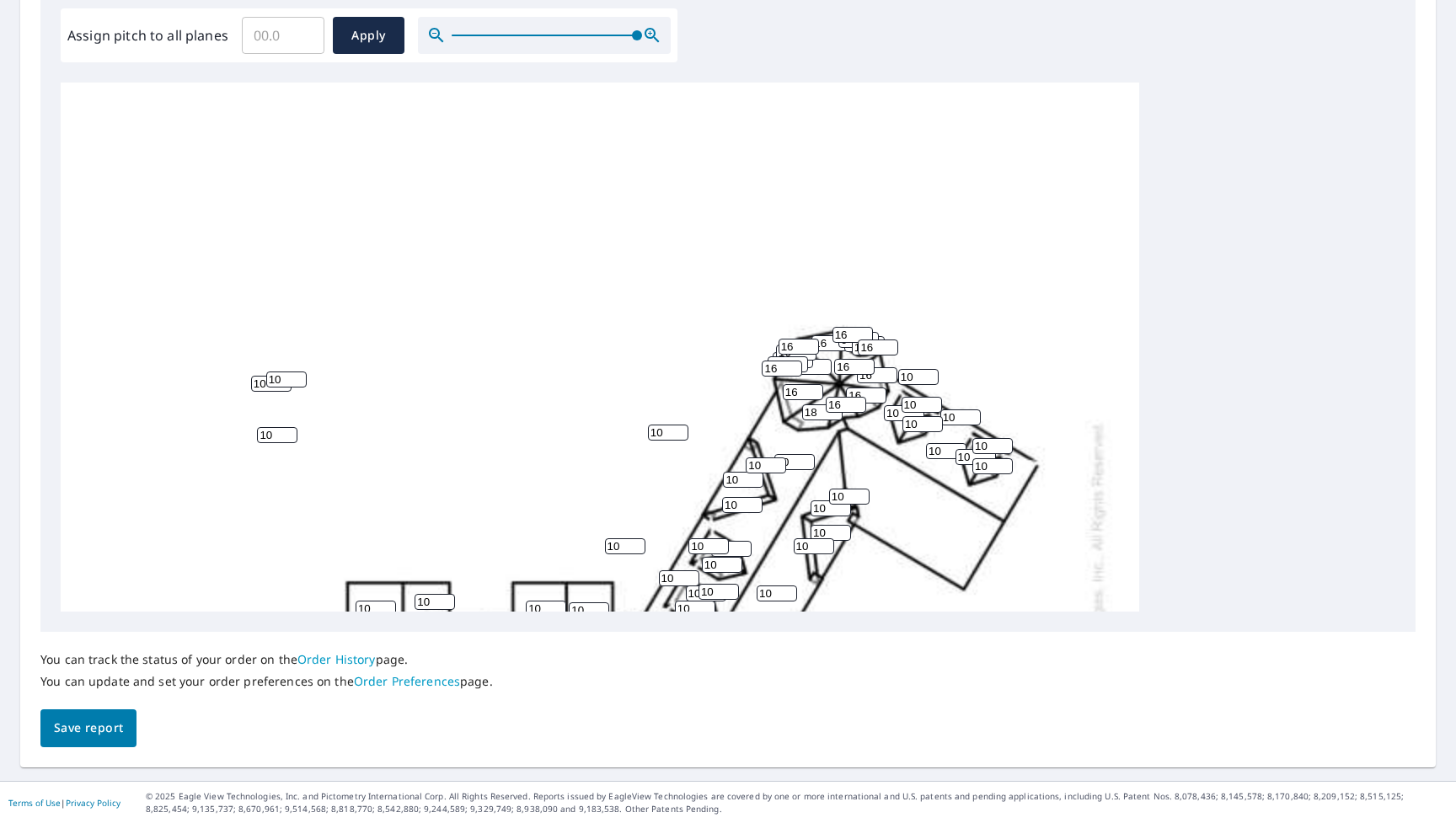
scroll to position [0, 0]
type input "16"
click at [471, 35] on span at bounding box center [544, 36] width 185 height 2
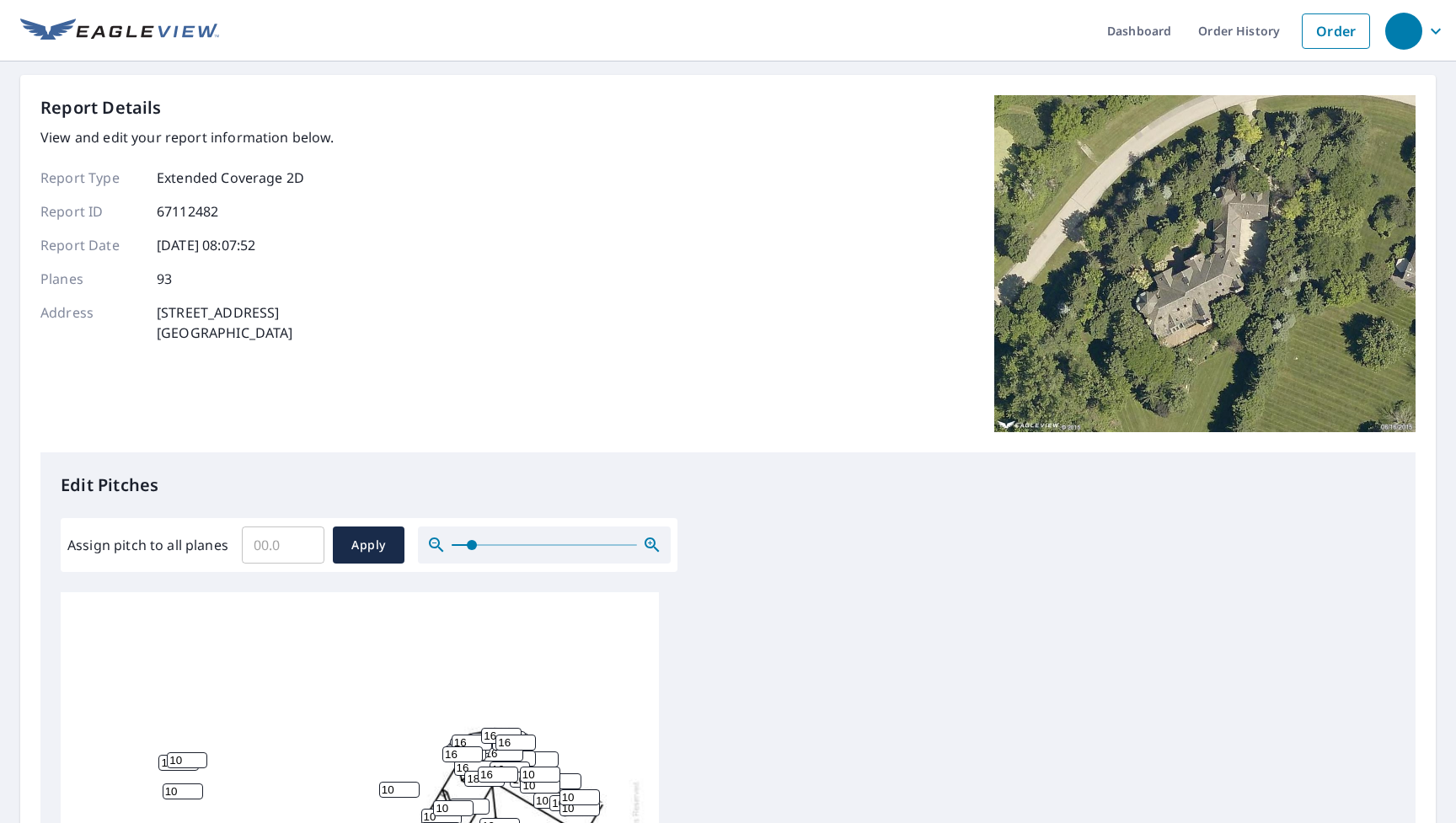
click at [135, 27] on img at bounding box center [119, 31] width 199 height 26
click at [74, 37] on img at bounding box center [119, 31] width 199 height 26
click at [1137, 33] on link "Dashboard" at bounding box center [1138, 30] width 91 height 61
